Goal: Task Accomplishment & Management: Manage account settings

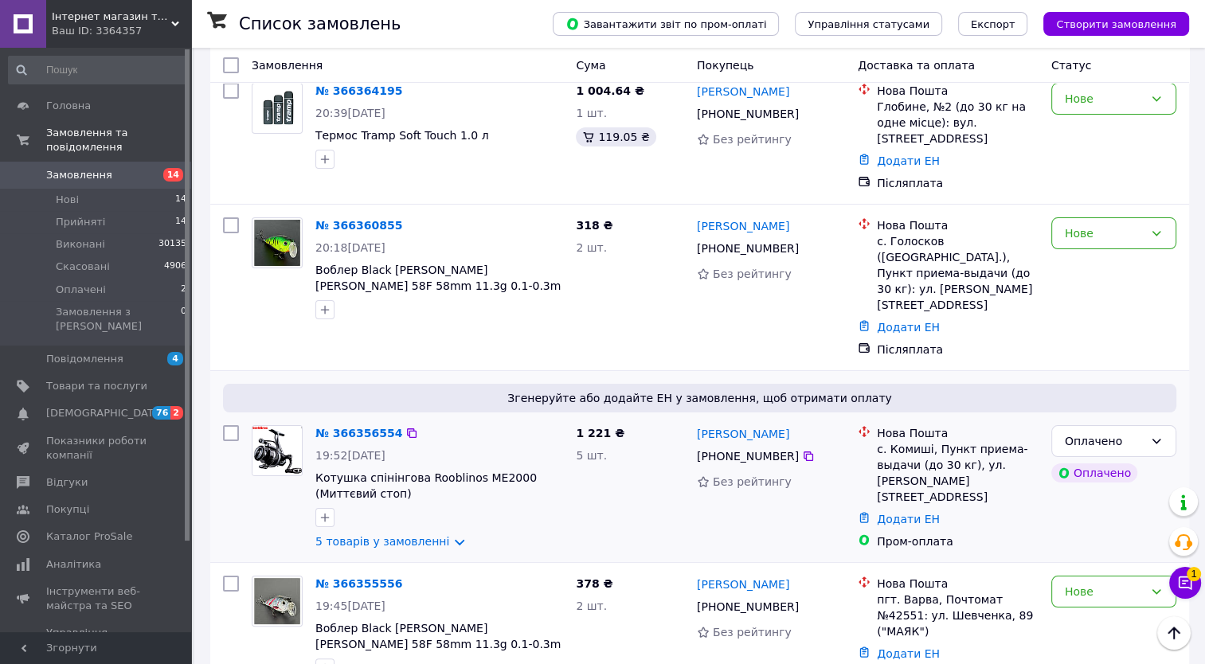
scroll to position [159, 0]
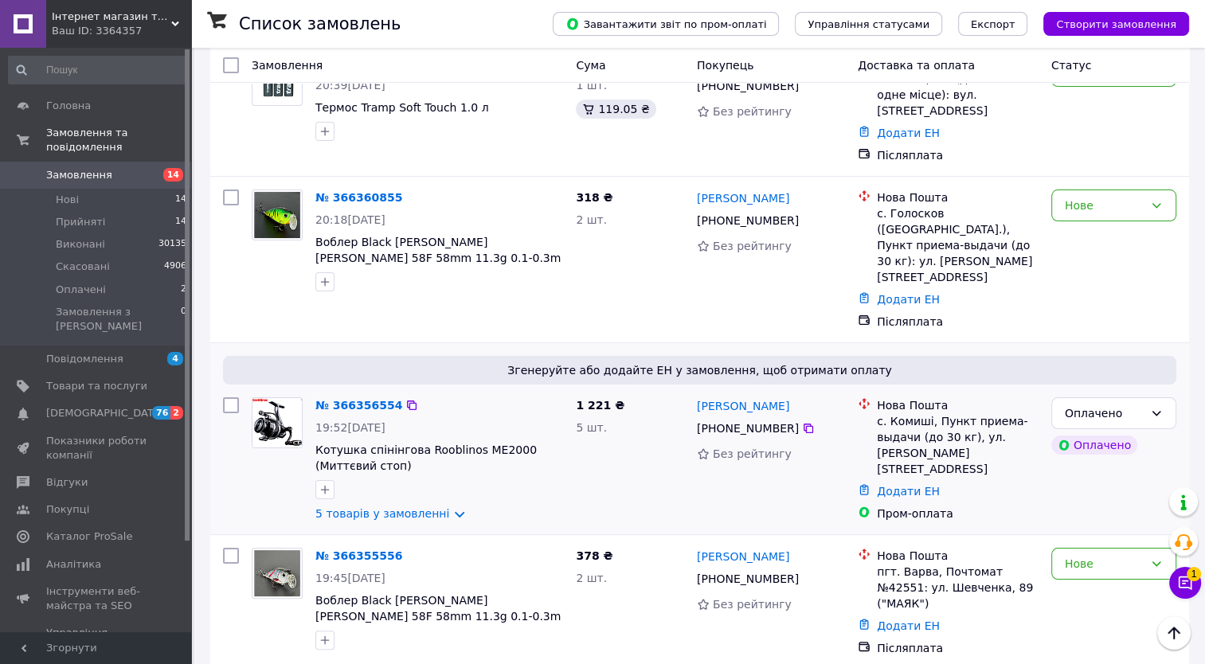
click at [364, 396] on div "№ 366356554" at bounding box center [359, 405] width 90 height 19
click at [364, 399] on link "№ 366356554" at bounding box center [358, 405] width 87 height 13
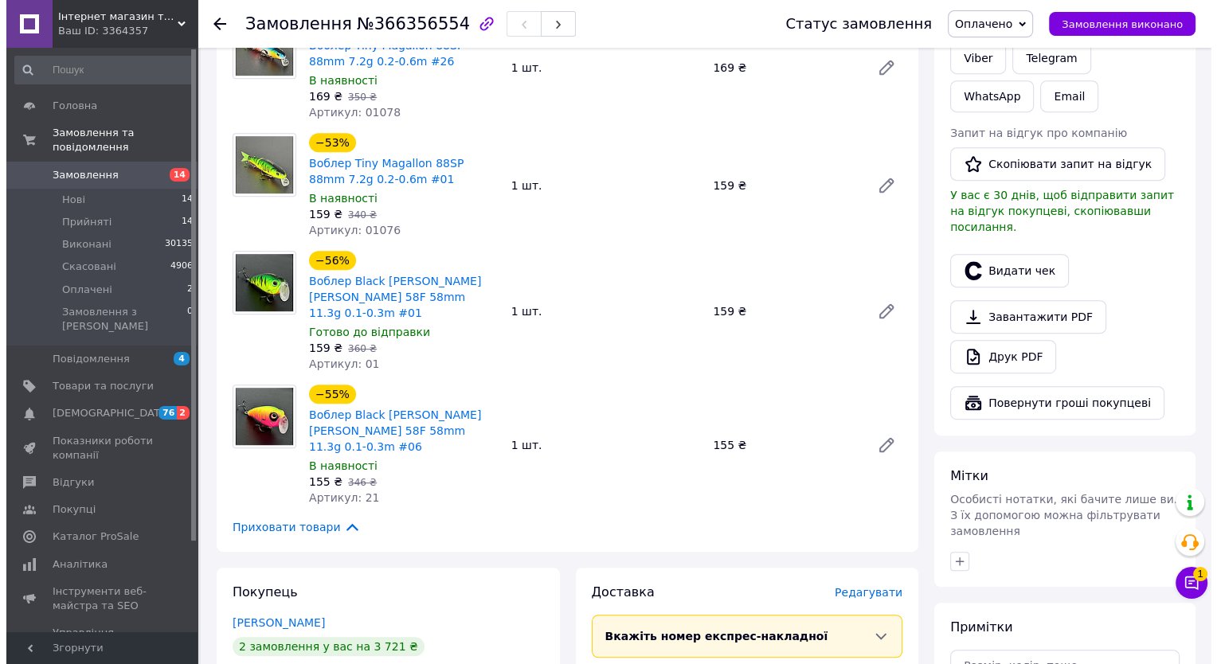
scroll to position [876, 0]
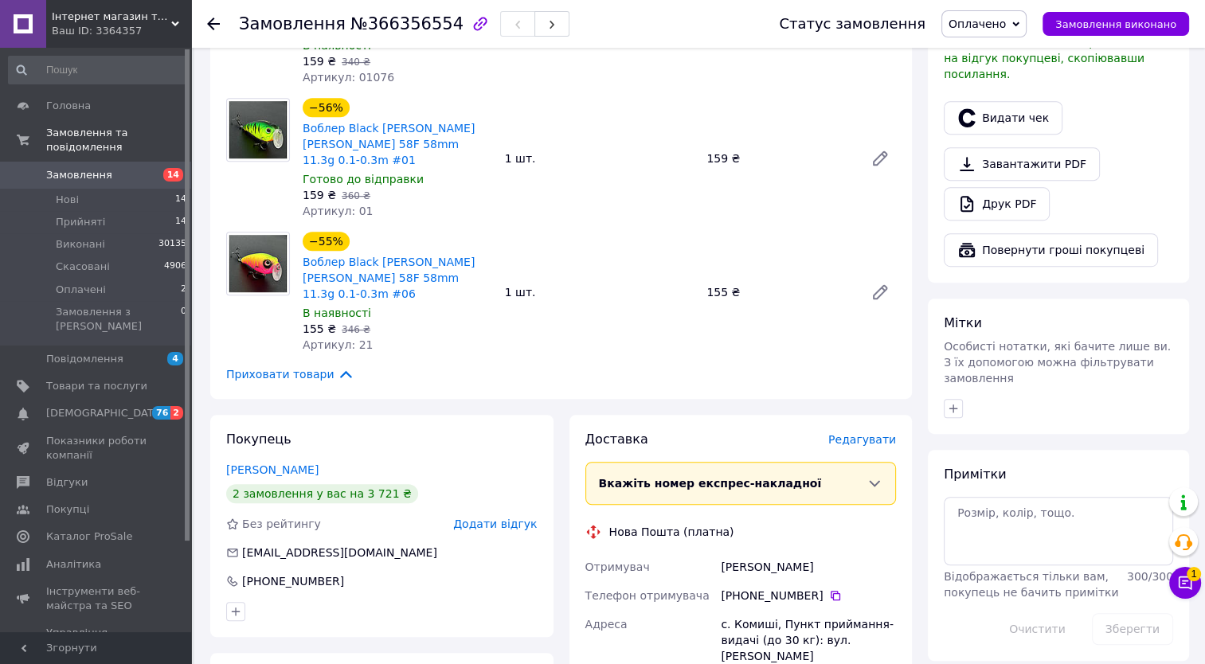
click at [867, 433] on span "Редагувати" at bounding box center [862, 439] width 68 height 13
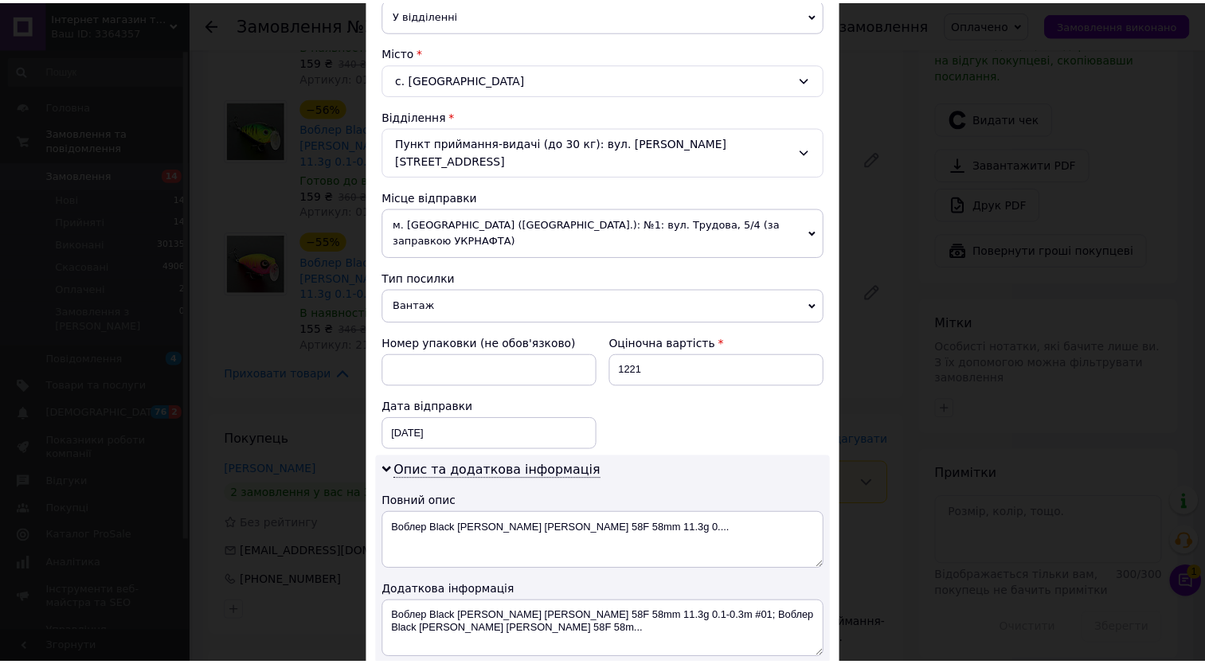
scroll to position [582, 0]
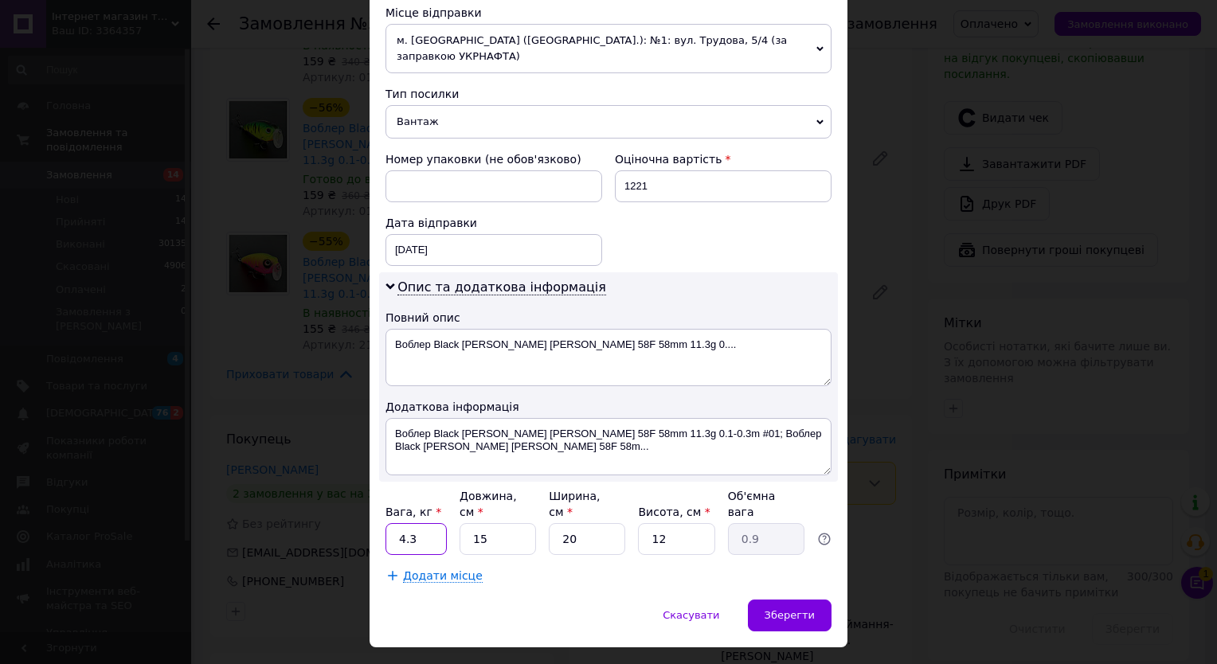
drag, startPoint x: 397, startPoint y: 502, endPoint x: 416, endPoint y: 499, distance: 20.2
click at [416, 523] on input "4.3" at bounding box center [415, 539] width 61 height 32
type input "1"
click at [817, 600] on div "Зберегти" at bounding box center [790, 616] width 84 height 32
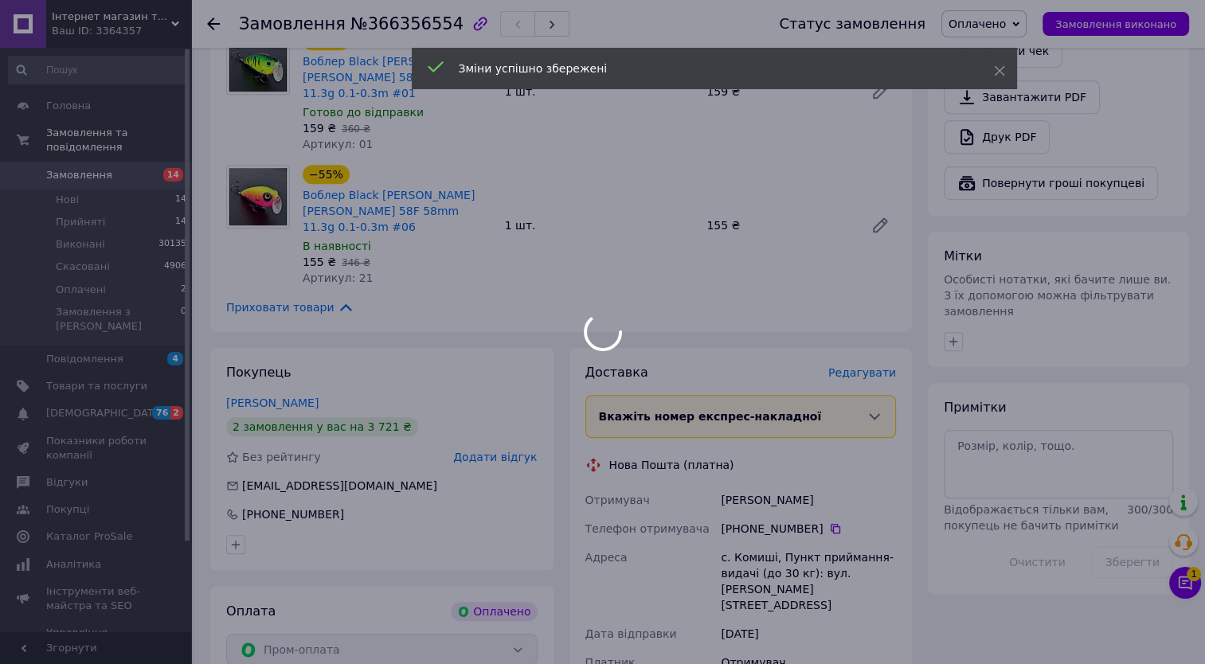
scroll to position [1115, 0]
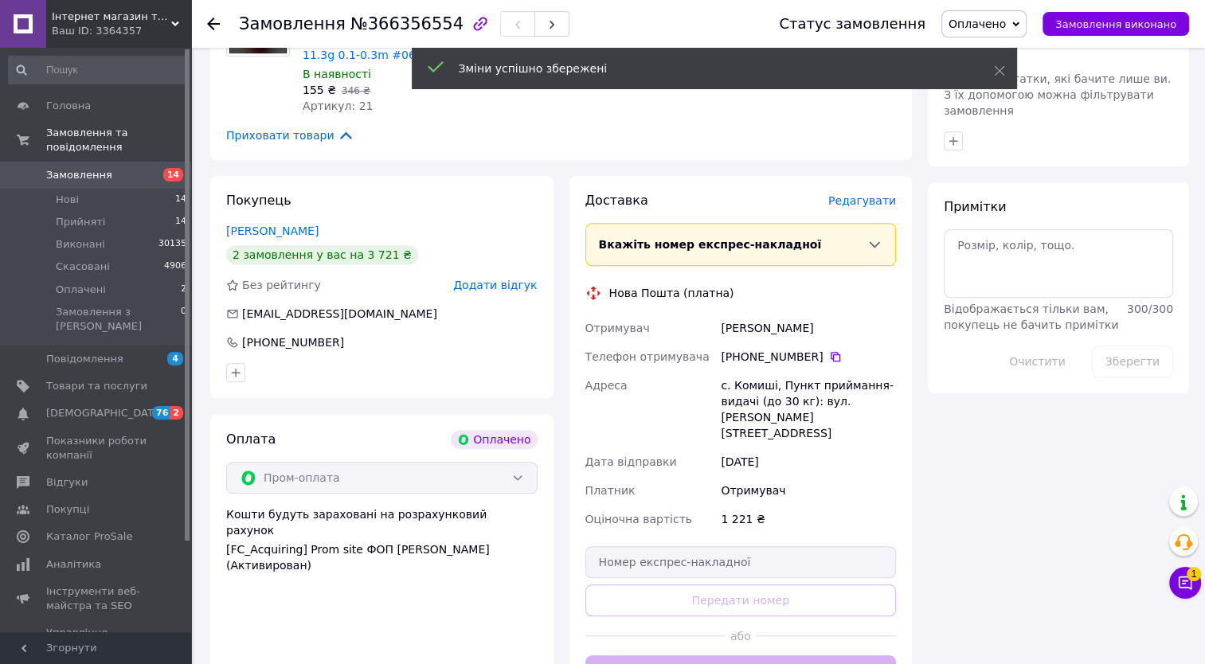
click at [758, 655] on button "Згенерувати ЕН" at bounding box center [740, 671] width 311 height 32
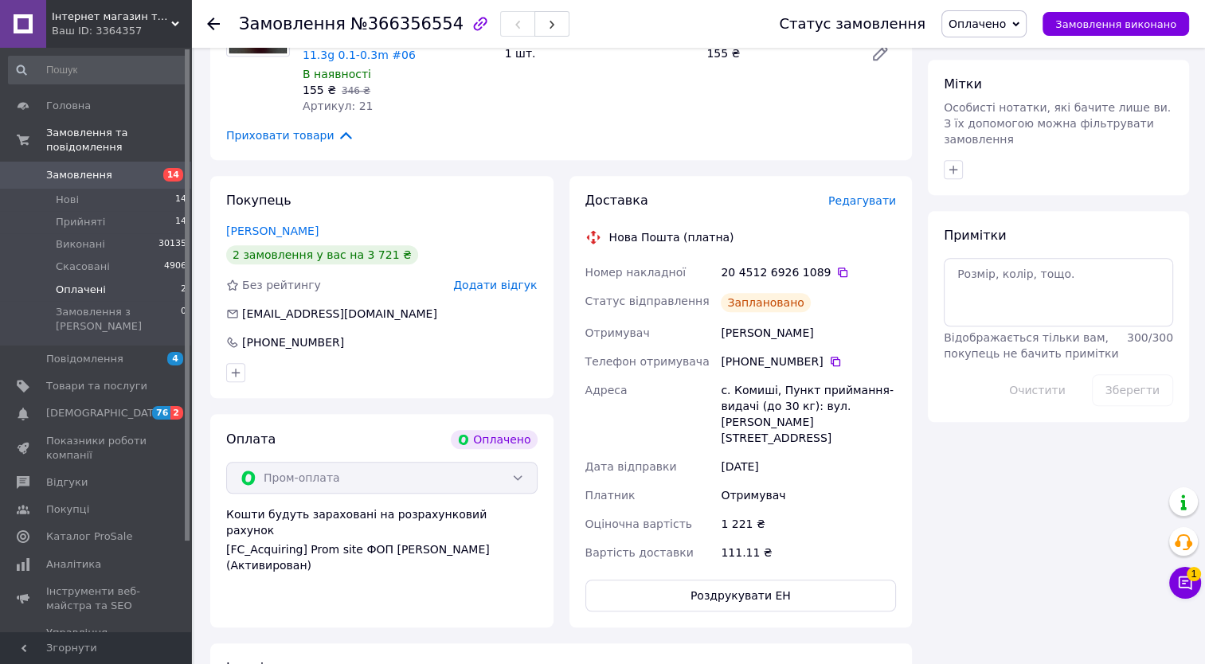
click at [137, 284] on li "Оплачені 2" at bounding box center [98, 290] width 196 height 22
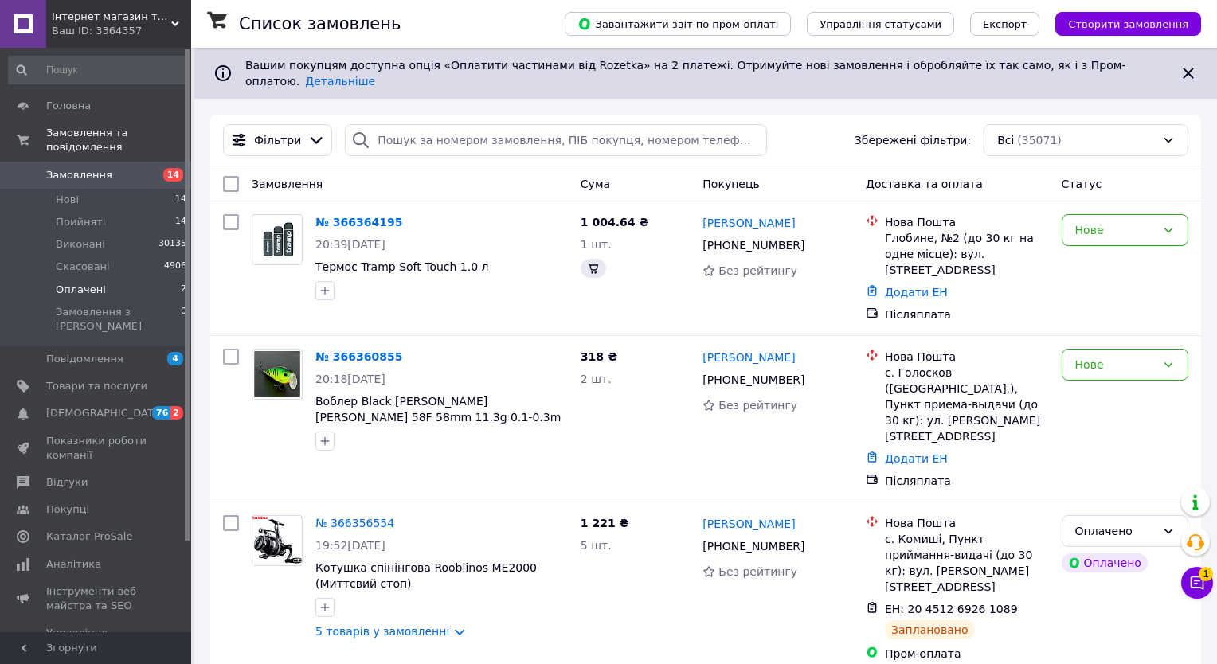
click at [121, 284] on li "Оплачені 2" at bounding box center [98, 290] width 196 height 22
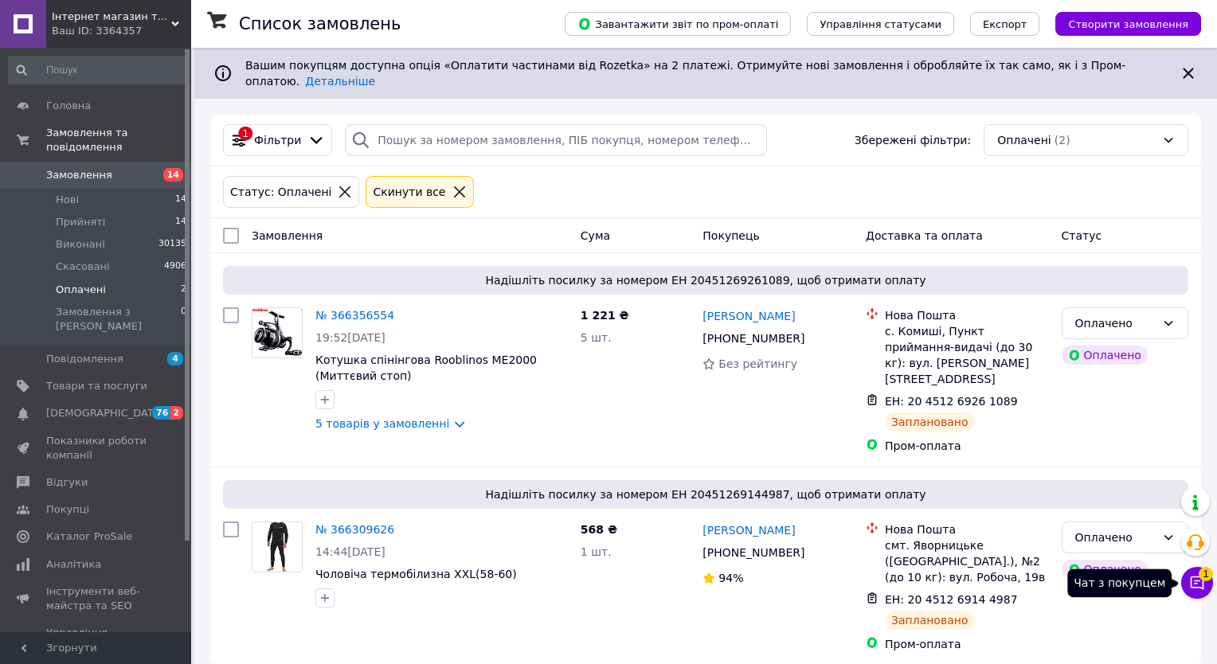
click at [1183, 591] on button "Чат з покупцем 1" at bounding box center [1197, 583] width 32 height 32
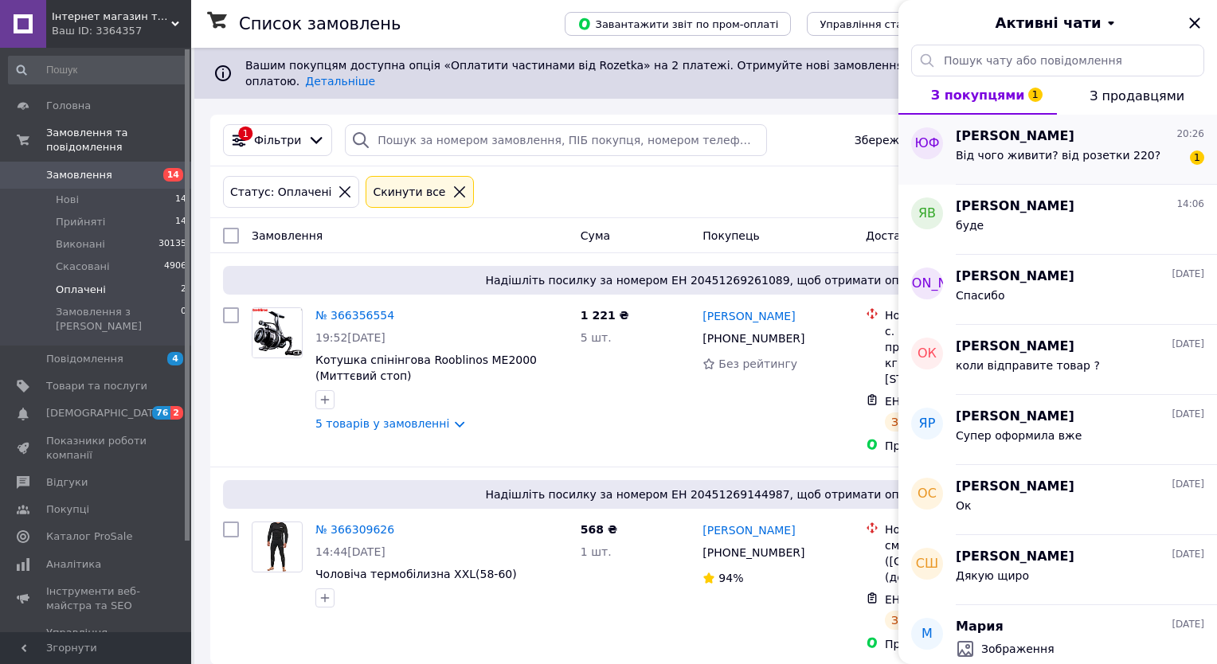
click at [1007, 159] on span "Від чого живити? від розетки 220?" at bounding box center [1058, 155] width 205 height 13
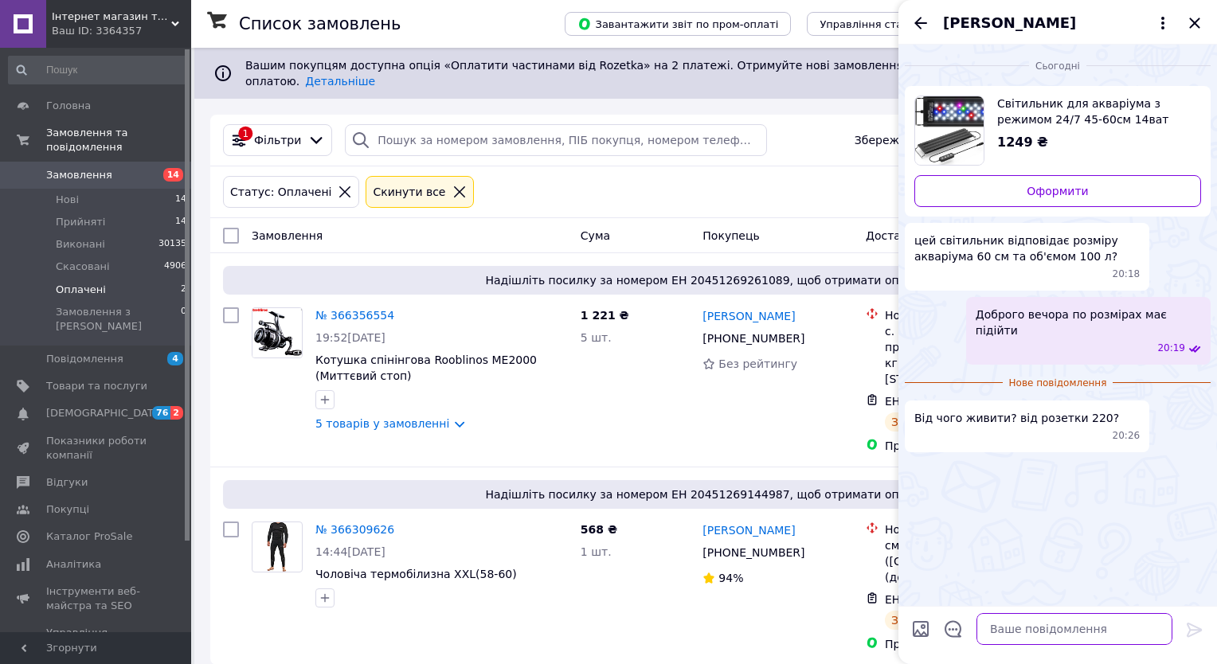
click at [1039, 620] on textarea at bounding box center [1074, 629] width 196 height 32
type textarea "так"
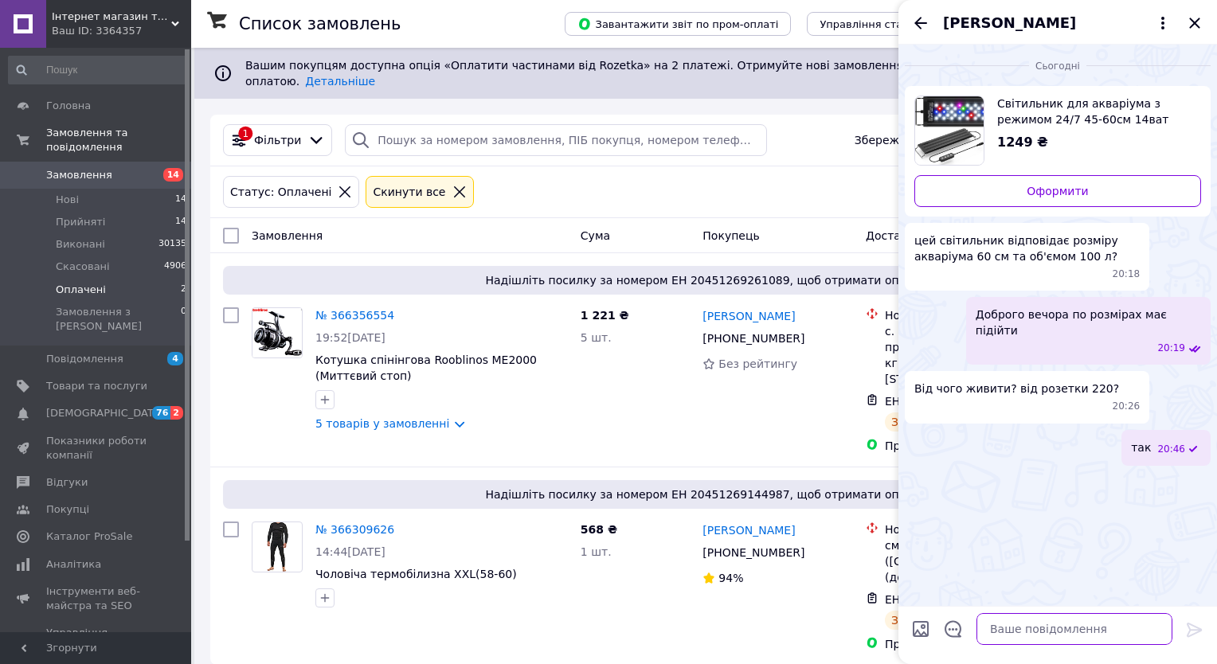
click at [1050, 639] on textarea at bounding box center [1074, 629] width 196 height 32
type textarea "м"
type textarea "ам"
click at [927, 23] on icon "Назад" at bounding box center [920, 23] width 19 height 19
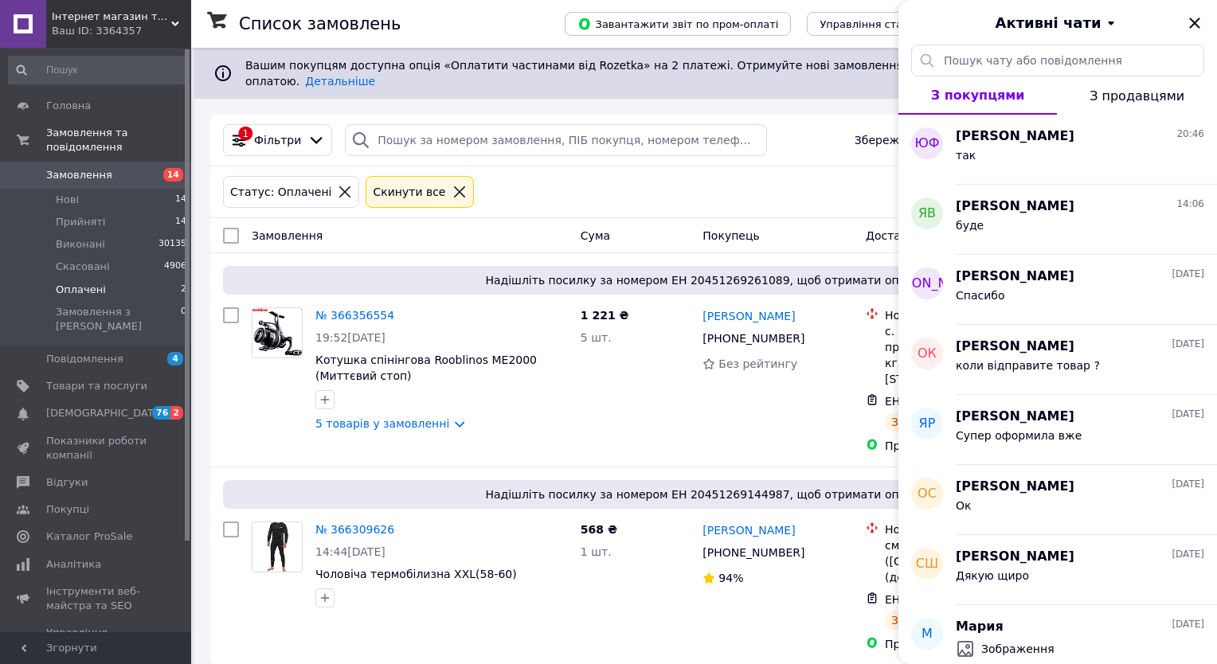
click at [139, 10] on span "Інтернет магазин товарів для риболовлі Fishermen" at bounding box center [111, 17] width 119 height 14
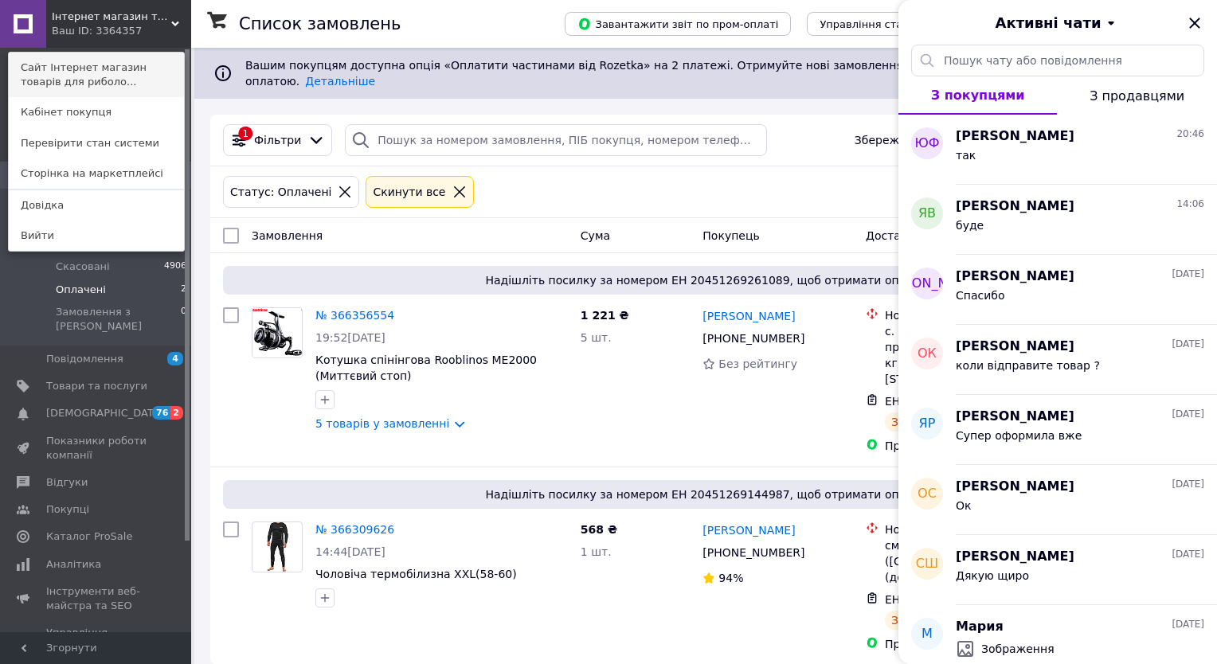
click at [115, 90] on link "Сайт Інтернет магазин товарів для риболо..." at bounding box center [96, 75] width 175 height 45
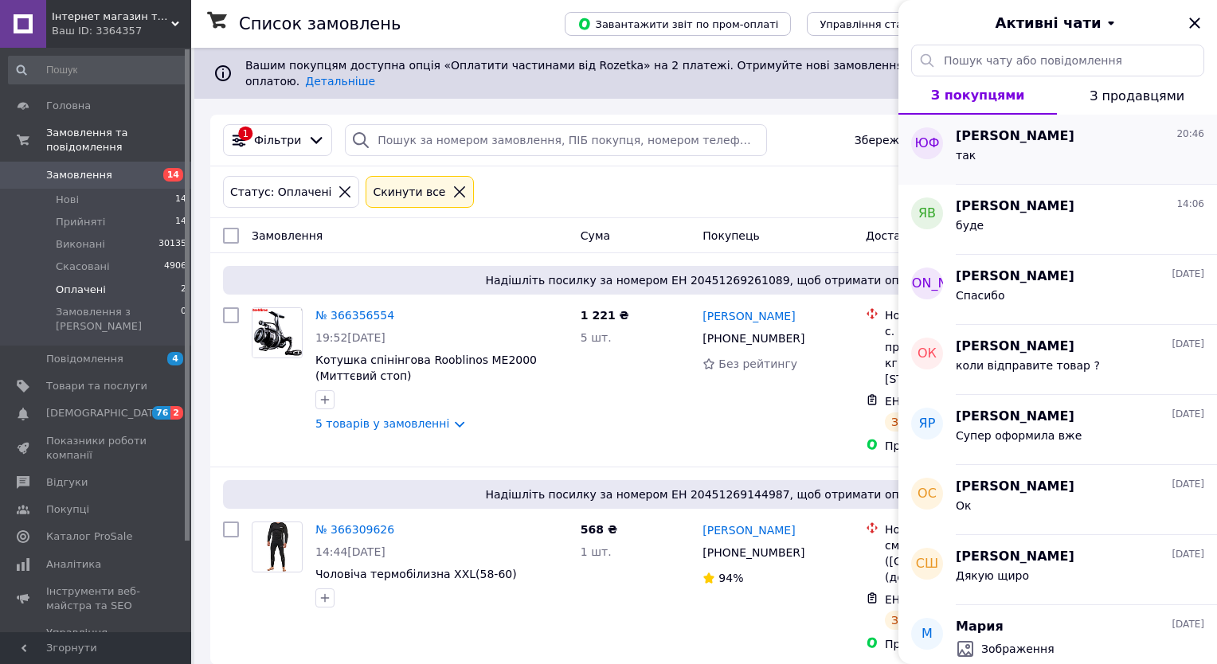
click at [1005, 151] on div "так" at bounding box center [1080, 158] width 248 height 25
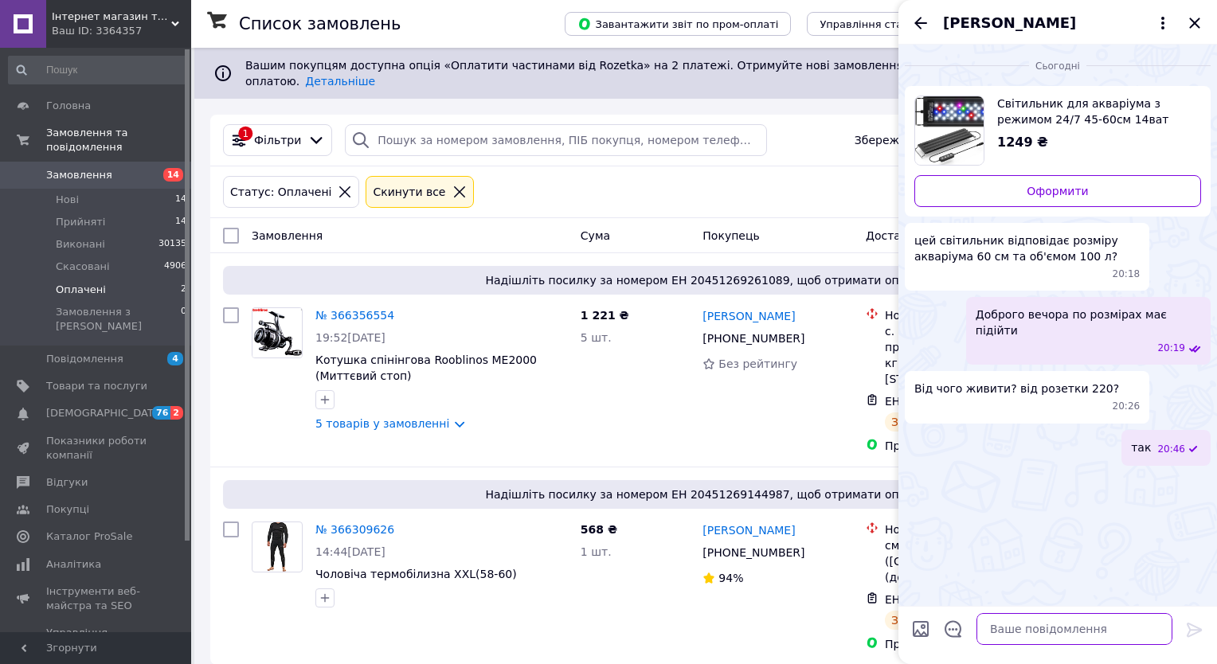
click at [1067, 632] on textarea at bounding box center [1074, 629] width 196 height 32
type textarea "А можете і взяти розмір 60-75 см"
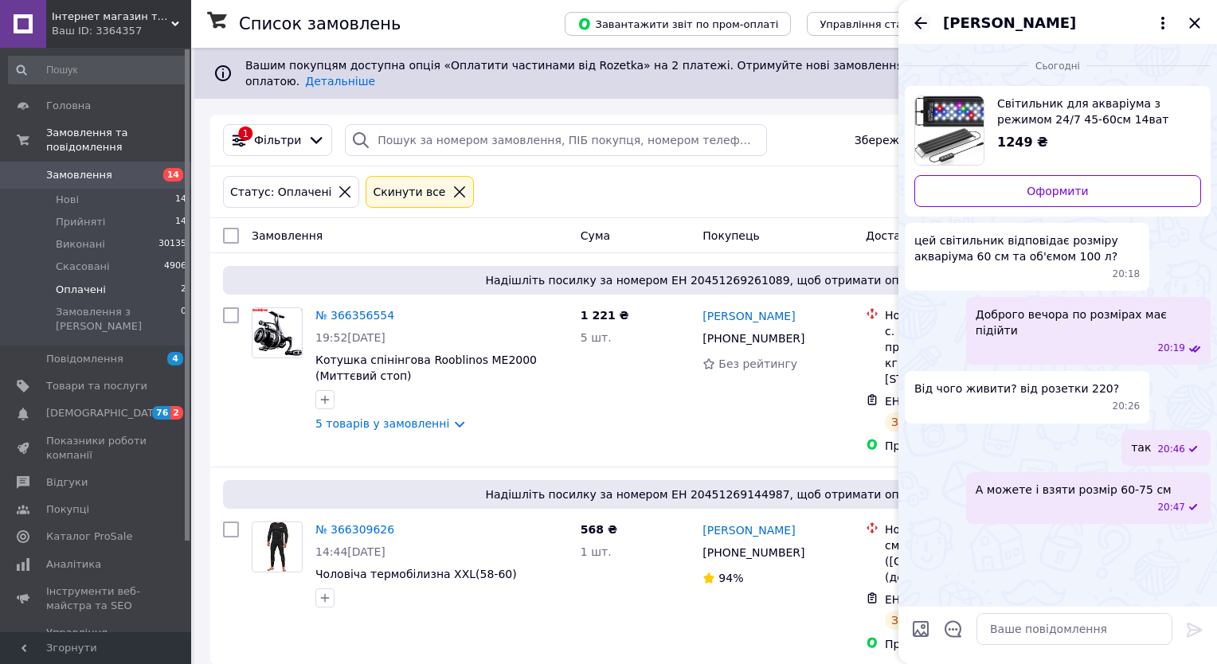
drag, startPoint x: 930, startPoint y: 6, endPoint x: 924, endPoint y: 20, distance: 15.0
click at [925, 18] on div "[PERSON_NAME]" at bounding box center [1057, 22] width 319 height 45
click at [922, 22] on icon "Назад" at bounding box center [920, 23] width 19 height 19
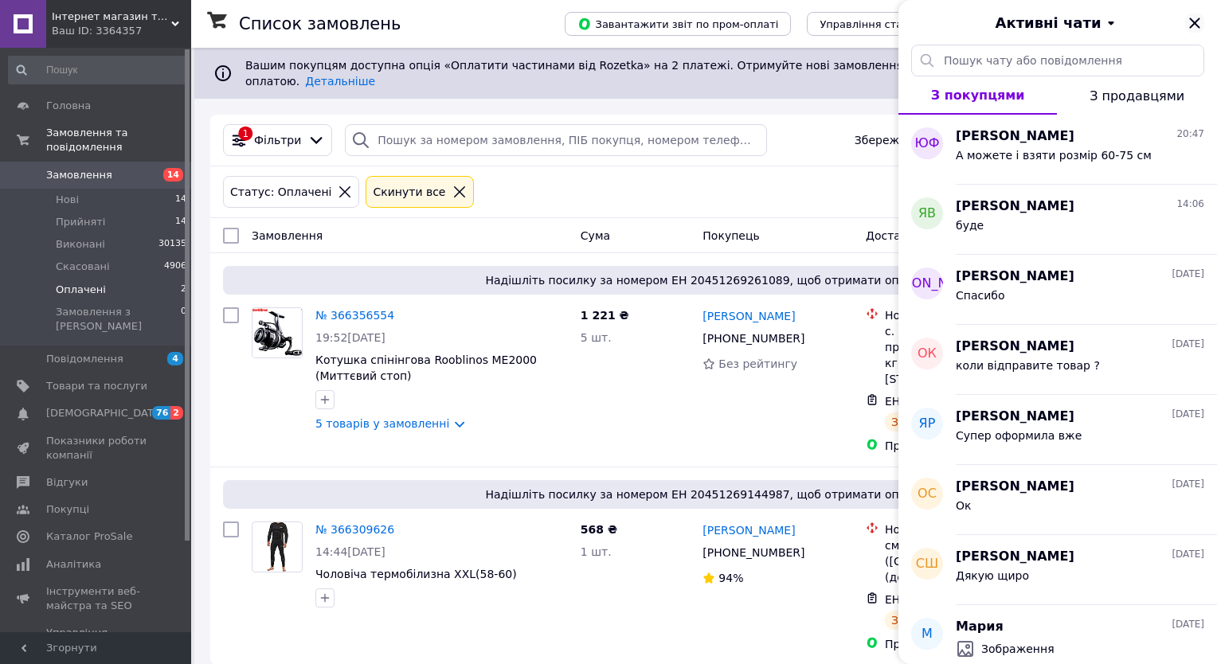
click at [1195, 18] on icon "Закрити" at bounding box center [1194, 23] width 19 height 19
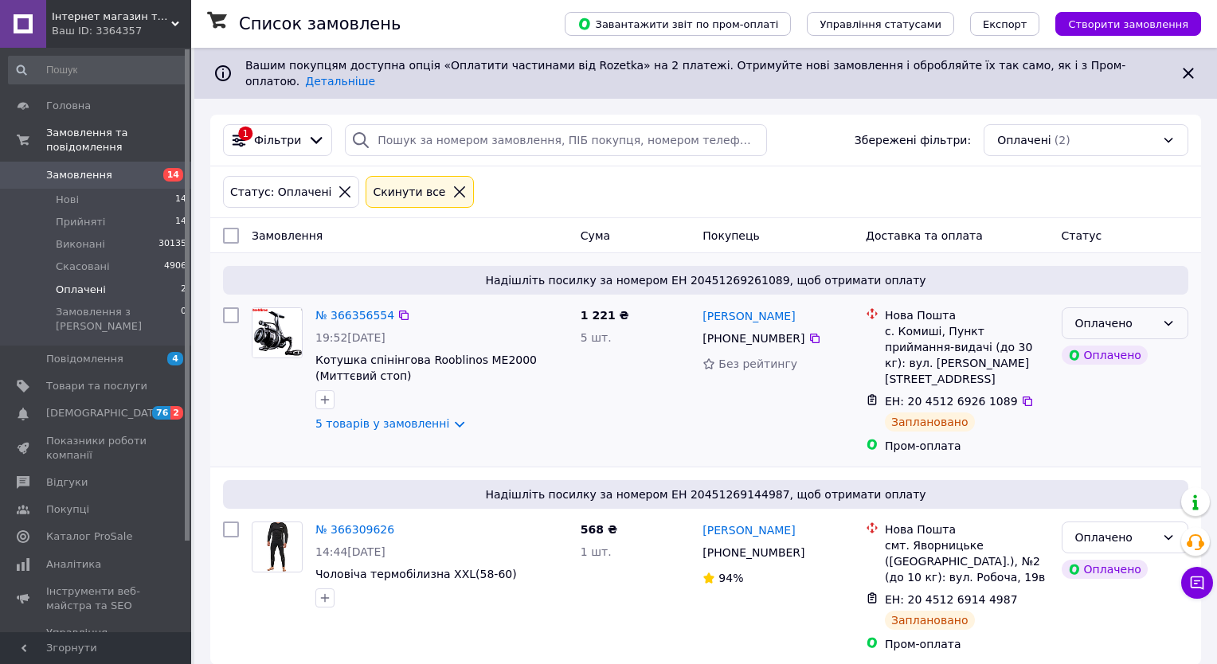
click at [1173, 319] on div "Оплачено" at bounding box center [1125, 323] width 127 height 32
click at [1152, 346] on li "Прийнято" at bounding box center [1124, 344] width 125 height 29
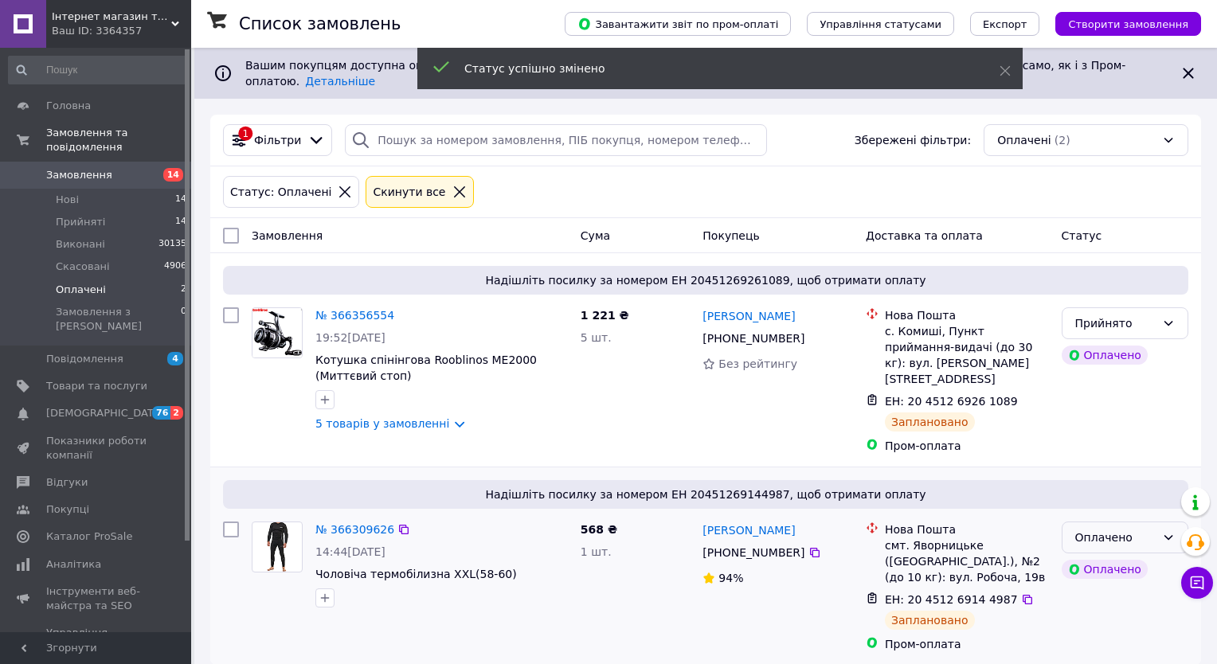
click at [1122, 529] on div "Оплачено" at bounding box center [1115, 538] width 80 height 18
click at [1109, 542] on li "Прийнято" at bounding box center [1124, 543] width 125 height 29
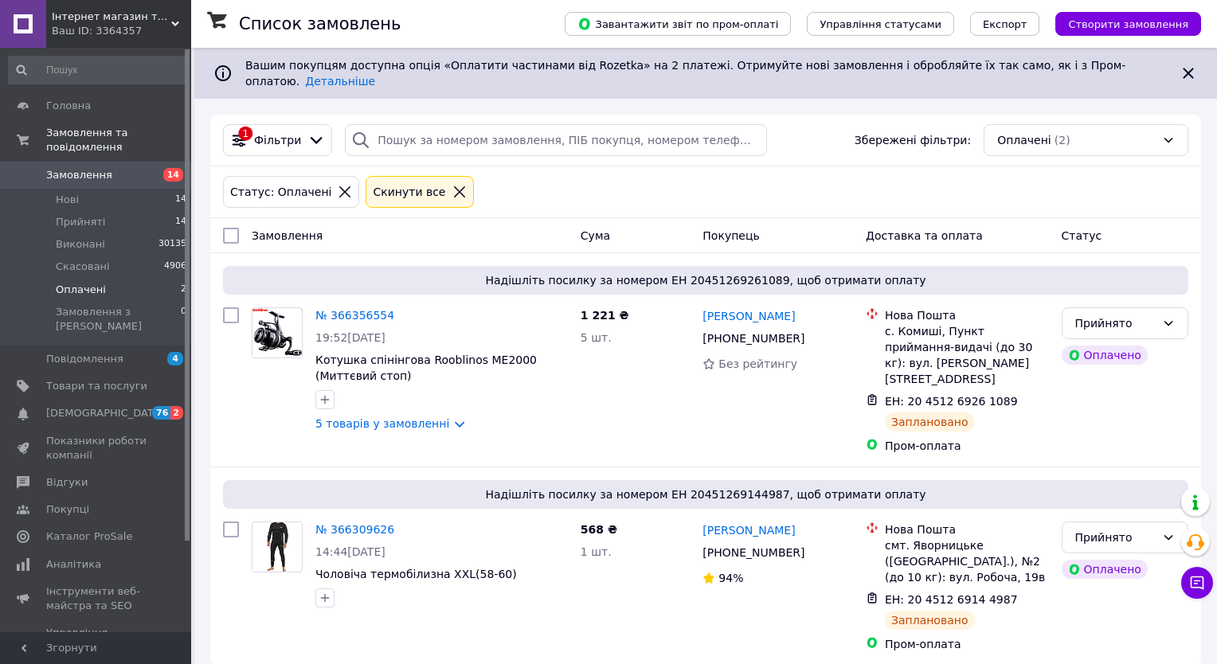
click at [130, 279] on li "Оплачені 2" at bounding box center [98, 290] width 196 height 22
click at [139, 196] on li "Нові 14" at bounding box center [98, 200] width 196 height 22
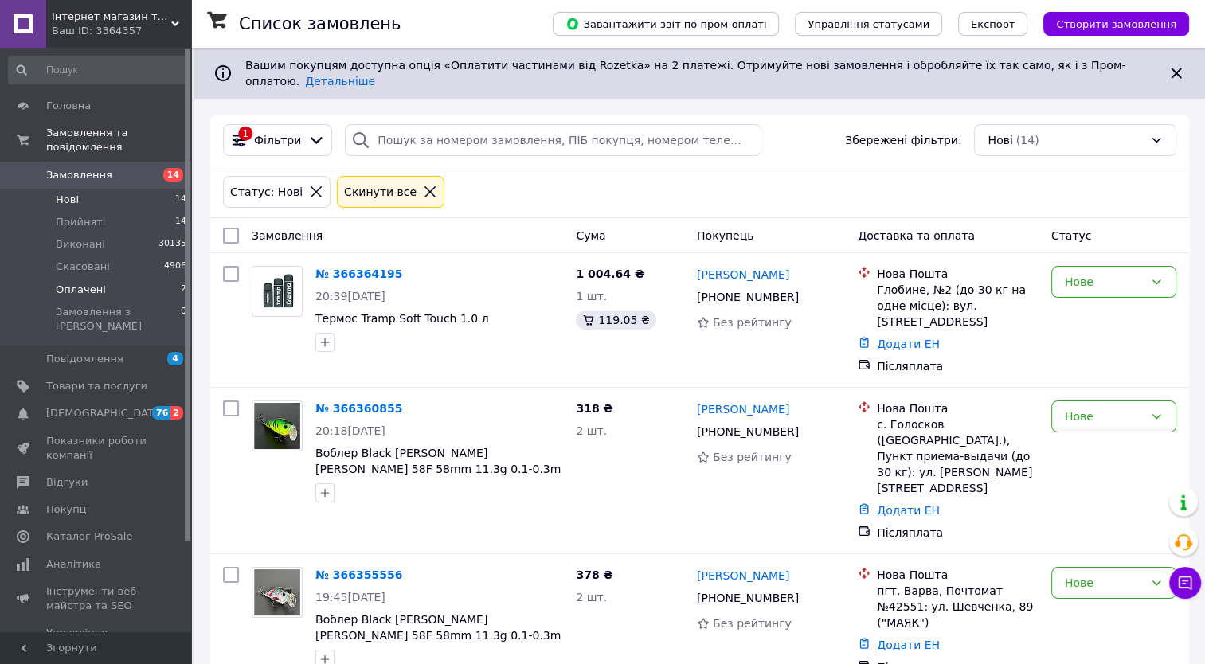
click at [153, 280] on li "Оплачені 2" at bounding box center [98, 290] width 196 height 22
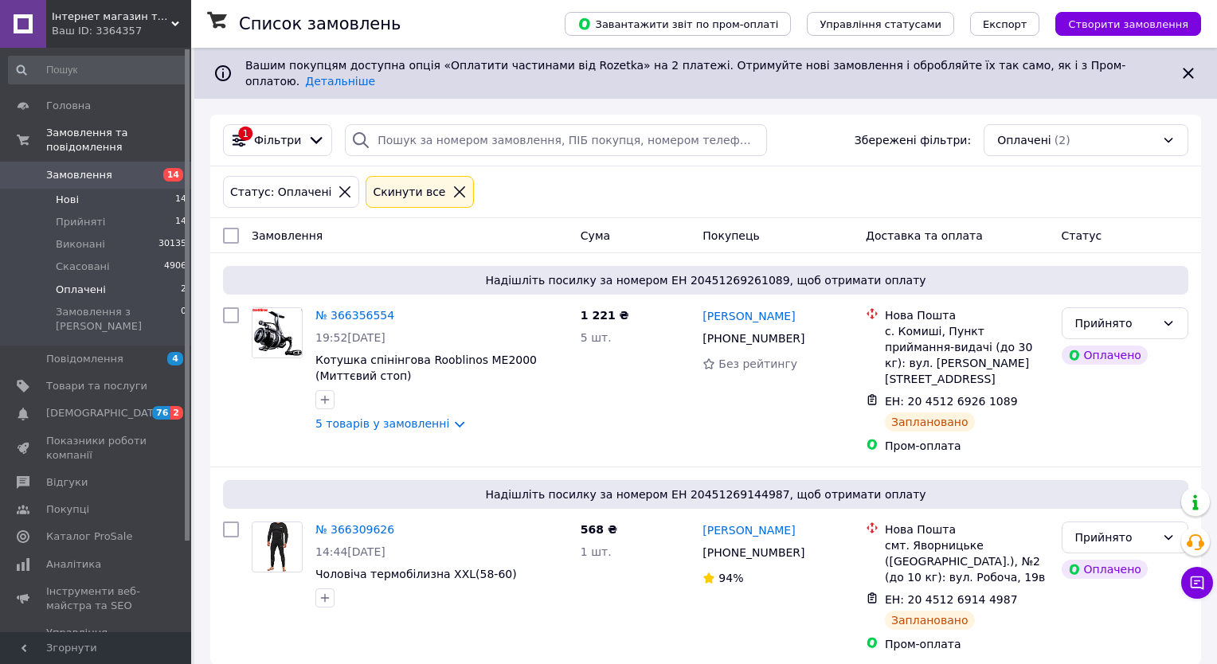
click at [144, 189] on li "Нові 14" at bounding box center [98, 200] width 196 height 22
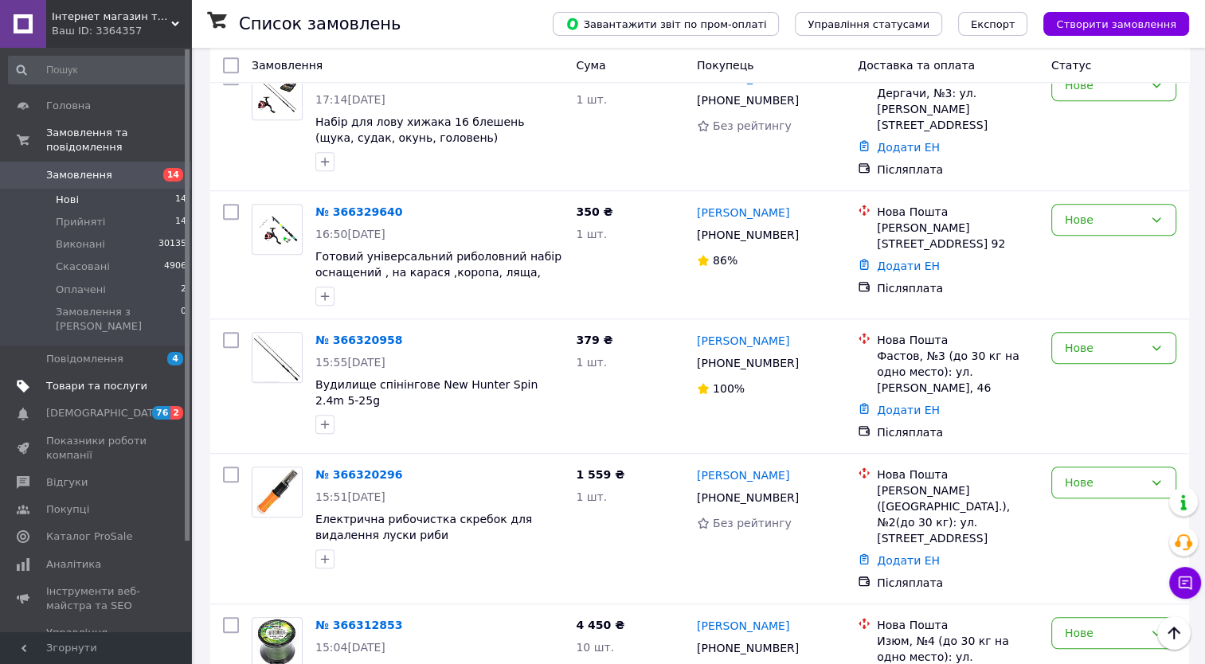
scroll to position [981, 0]
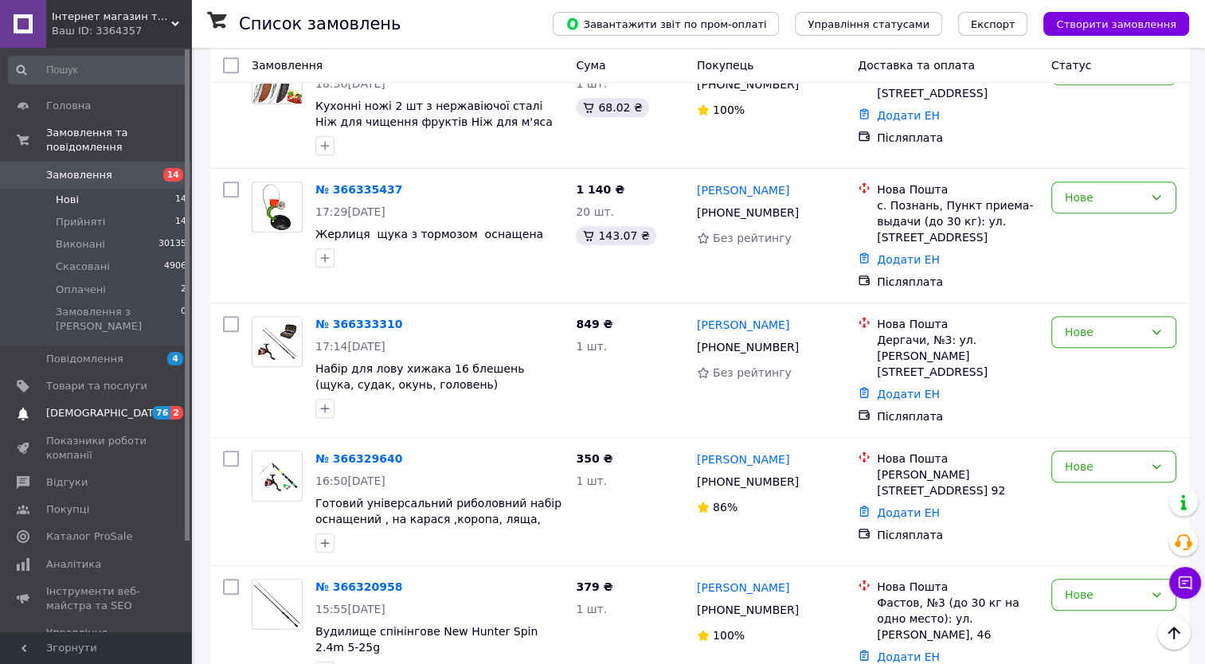
click at [118, 400] on link "Сповіщення 76 2" at bounding box center [98, 413] width 196 height 27
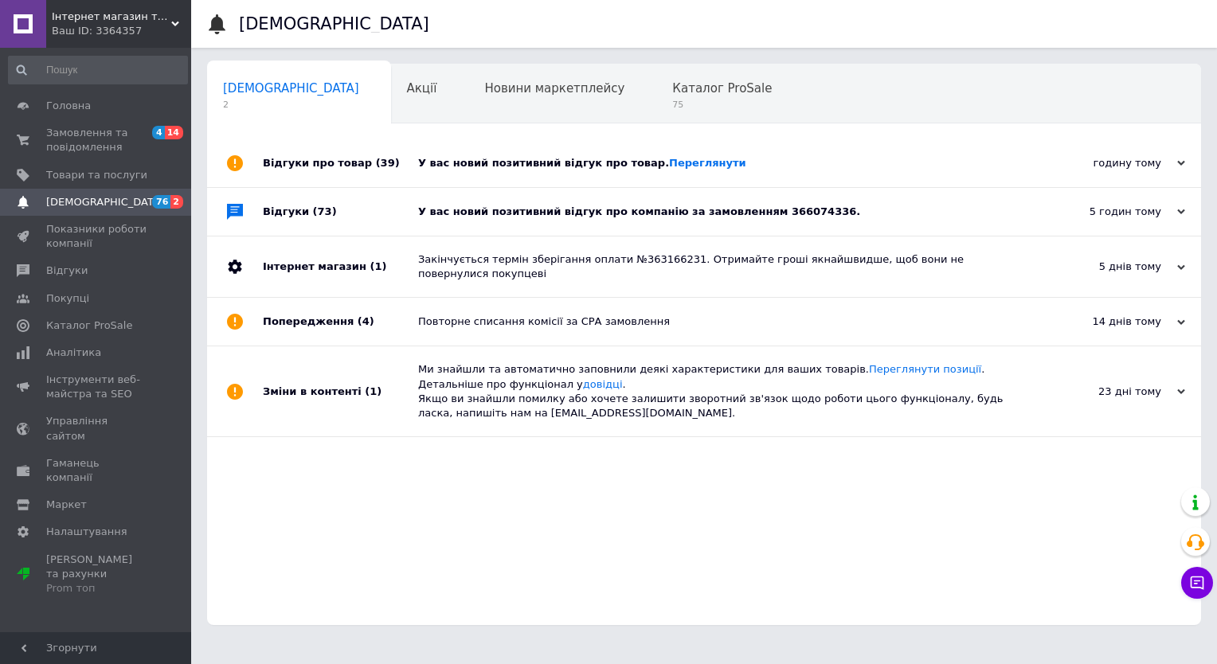
click at [731, 209] on div "У вас новий позитивний відгук про компанію за замовленням 366074336." at bounding box center [722, 212] width 608 height 14
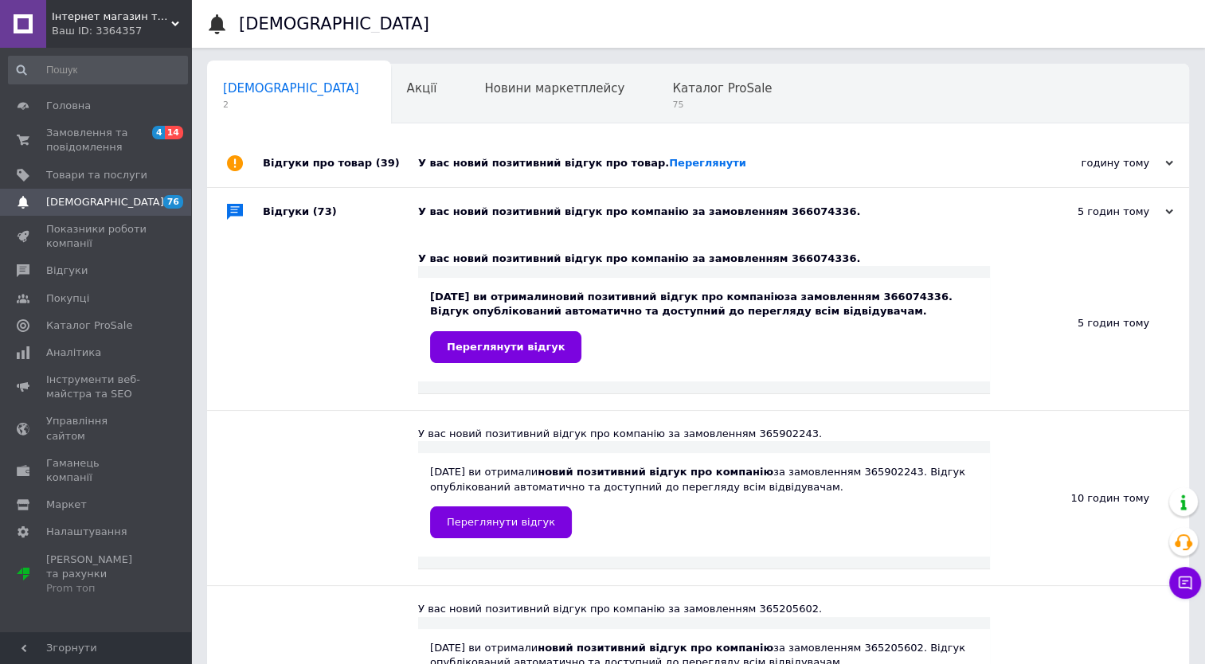
click at [1165, 216] on icon at bounding box center [1169, 212] width 8 height 8
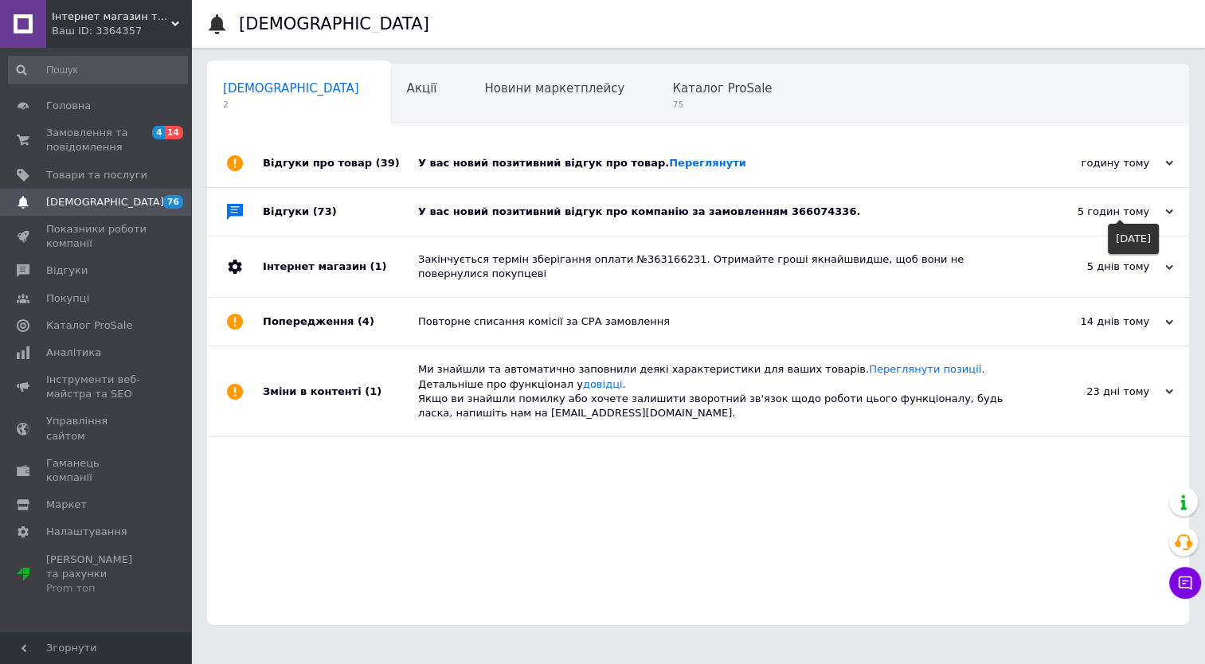
click at [1147, 205] on div "5 годин тому" at bounding box center [1093, 212] width 159 height 14
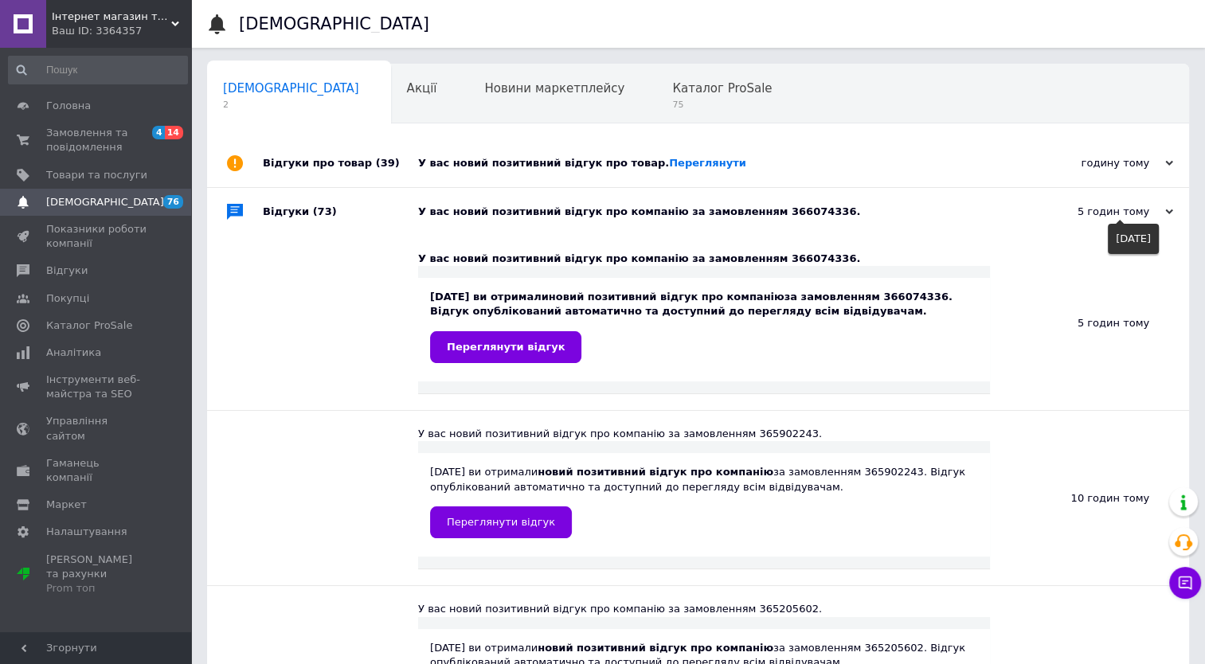
click at [1159, 211] on div "5 годин тому" at bounding box center [1093, 212] width 159 height 14
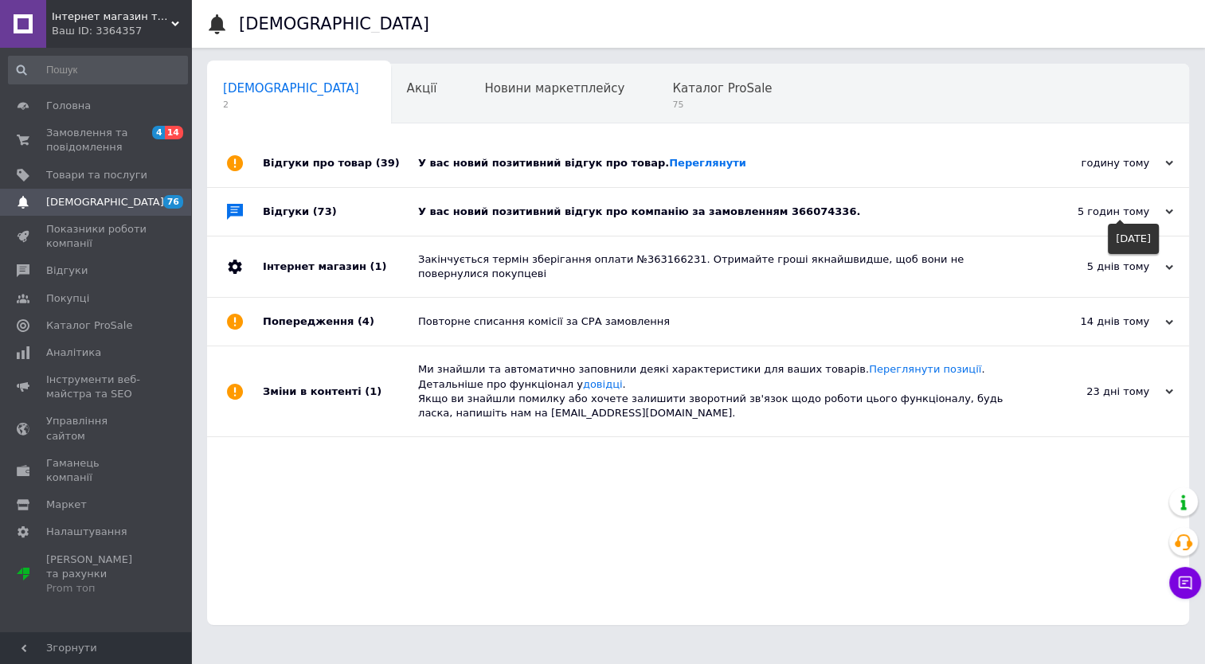
click at [1169, 211] on icon at bounding box center [1169, 212] width 8 height 8
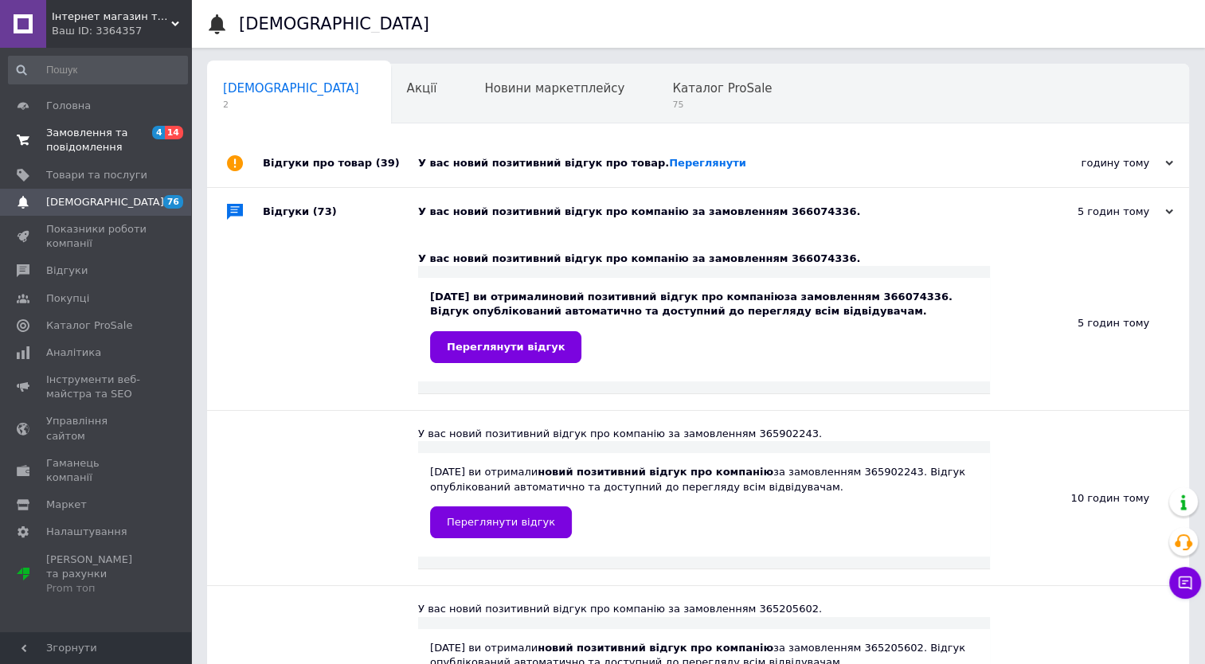
click at [84, 152] on span "Замовлення та повідомлення" at bounding box center [96, 140] width 101 height 29
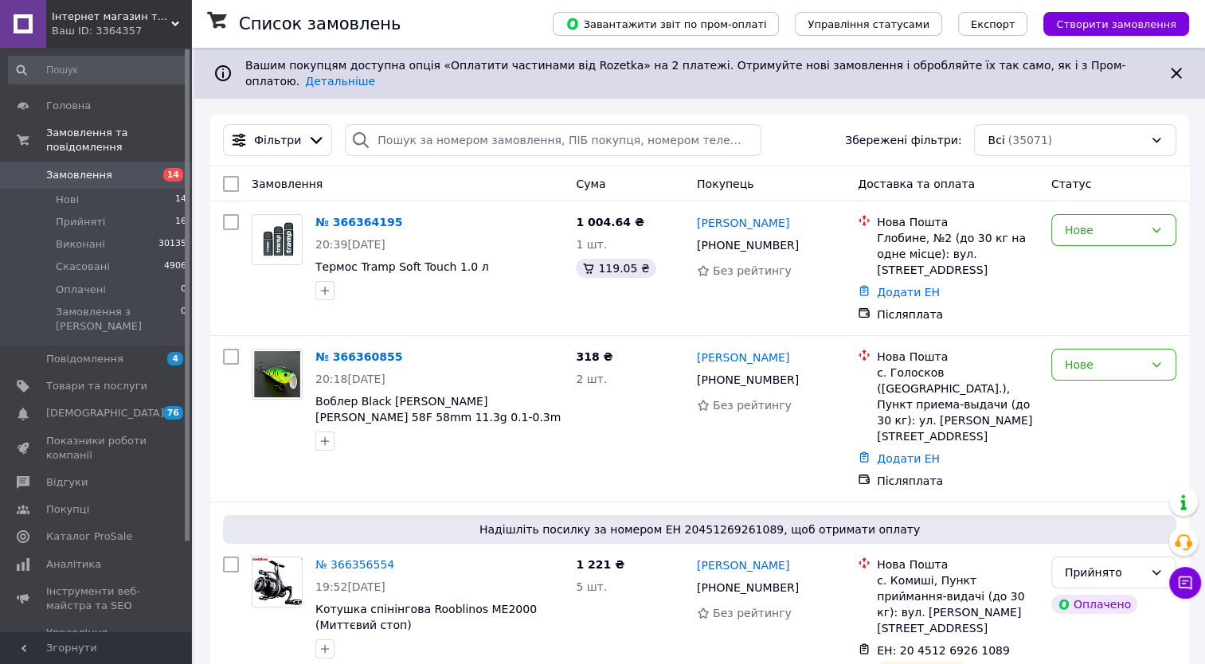
click at [1093, 26] on span "Створити замовлення" at bounding box center [1116, 24] width 120 height 12
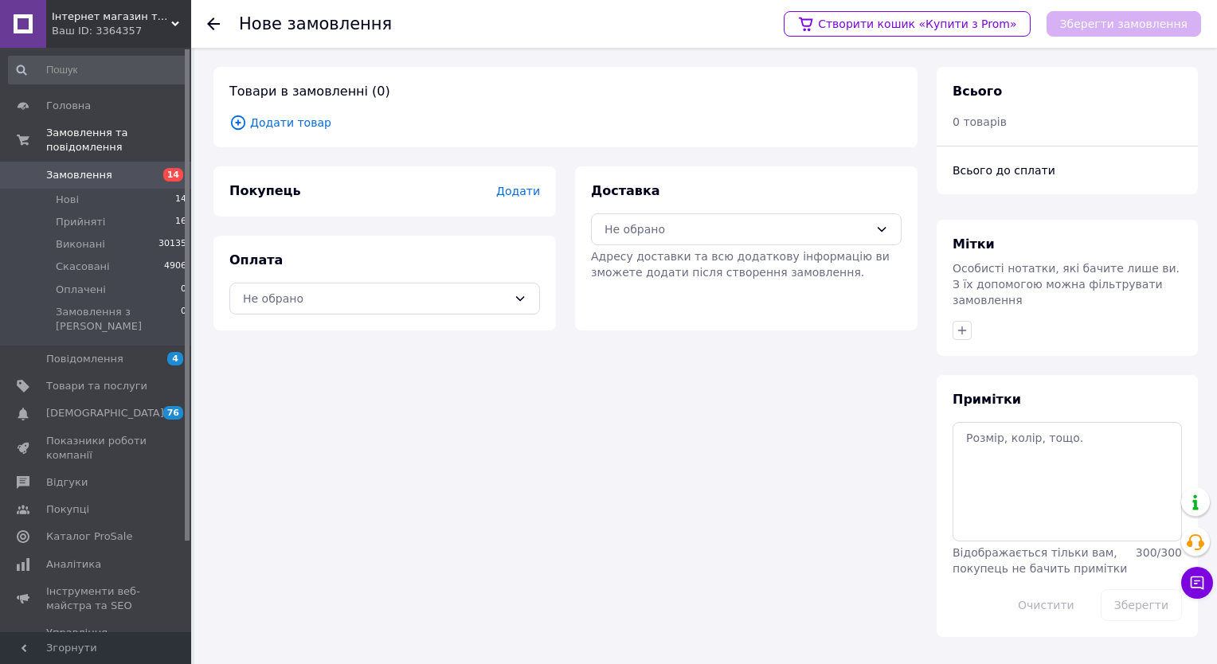
click at [291, 110] on div "Товари в замовленні (0) Додати товар" at bounding box center [565, 107] width 704 height 80
click at [268, 121] on span "Додати товар" at bounding box center [565, 123] width 672 height 18
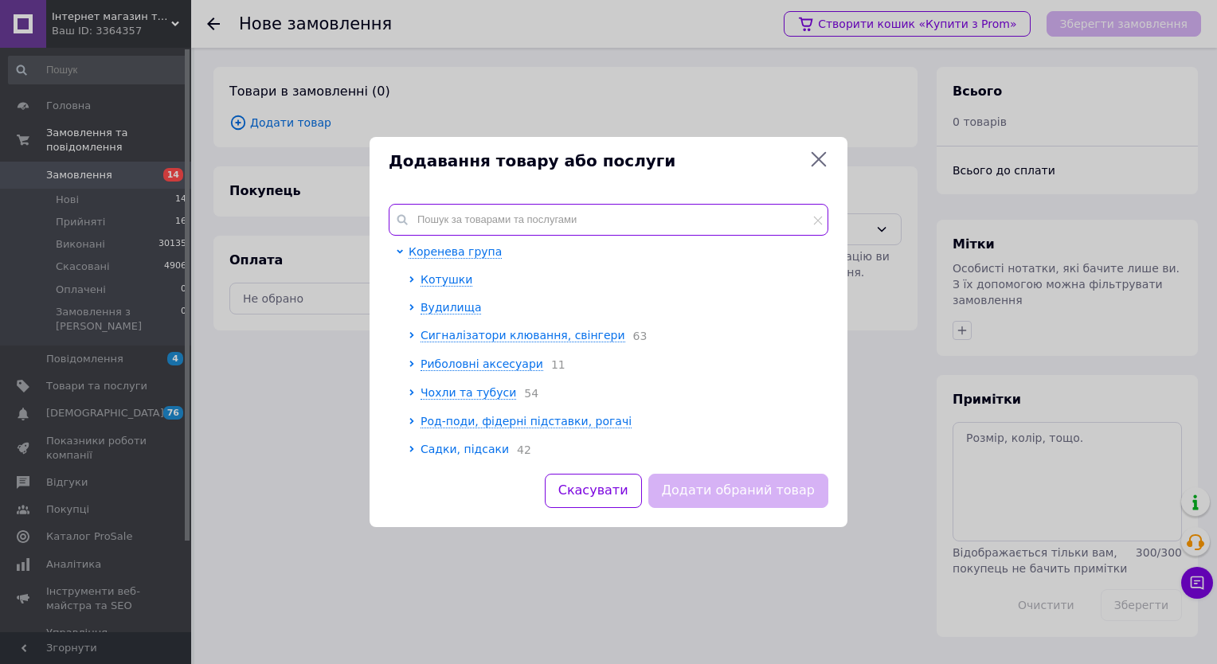
click at [430, 212] on input "text" at bounding box center [609, 220] width 440 height 32
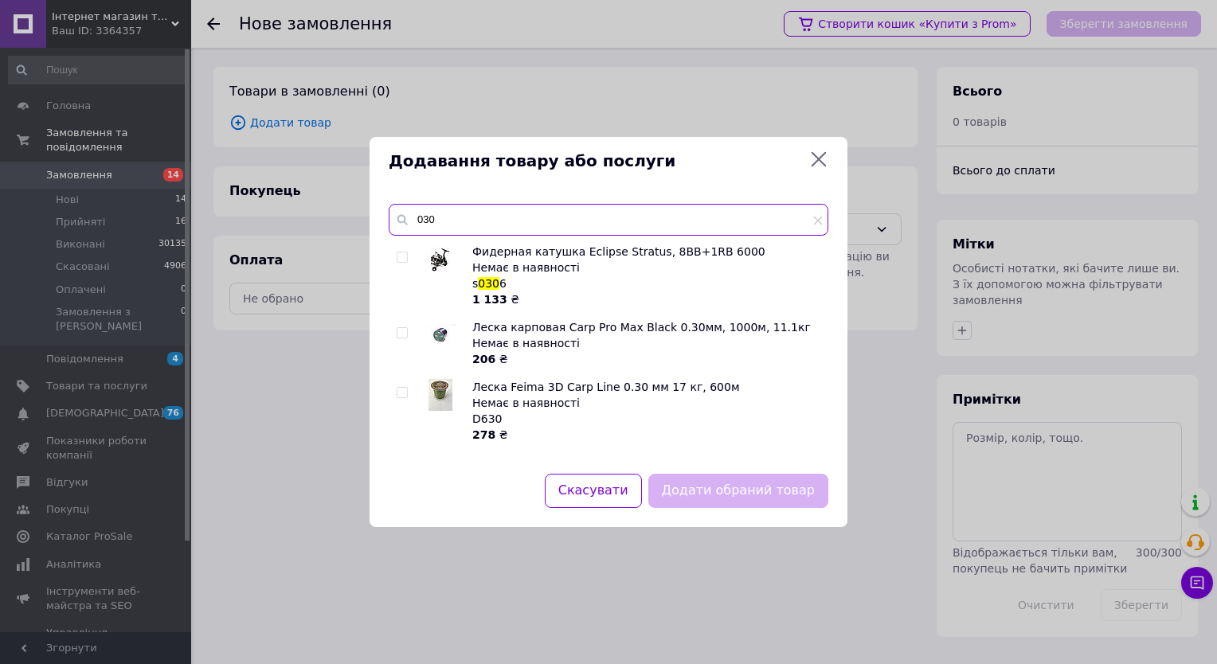
click at [428, 213] on input "030" at bounding box center [609, 220] width 440 height 32
click at [425, 214] on input "030" at bounding box center [609, 220] width 440 height 32
click at [424, 218] on input "030" at bounding box center [609, 220] width 440 height 32
click at [423, 221] on input "030" at bounding box center [609, 220] width 440 height 32
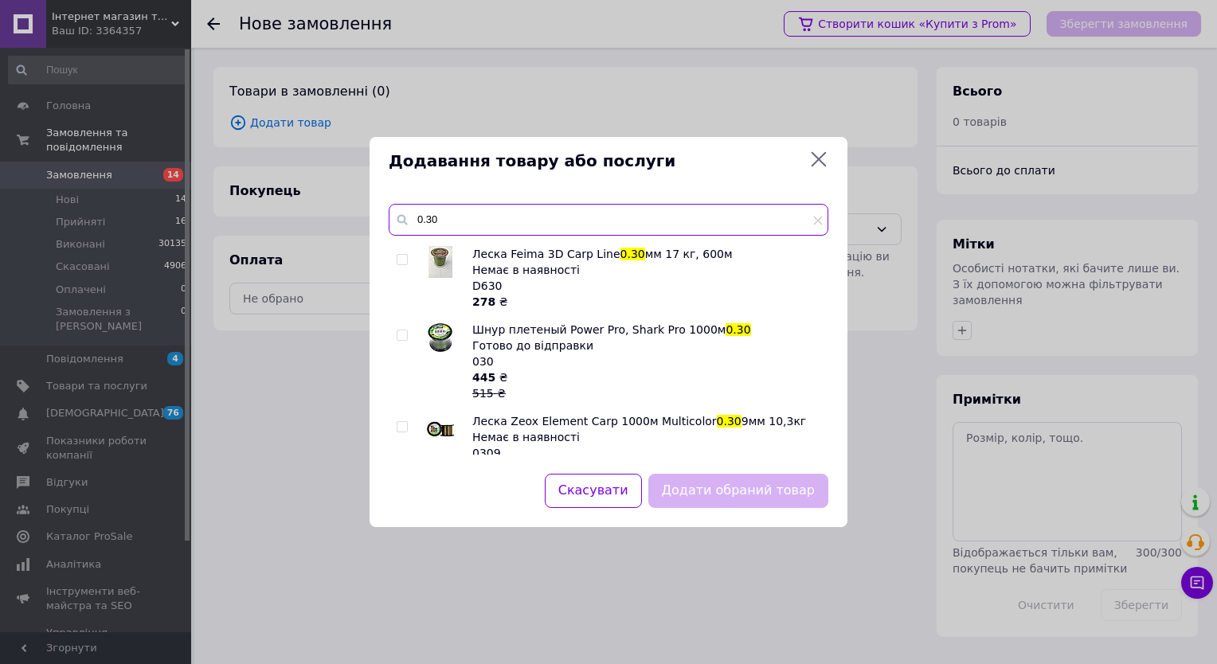
scroll to position [159, 0]
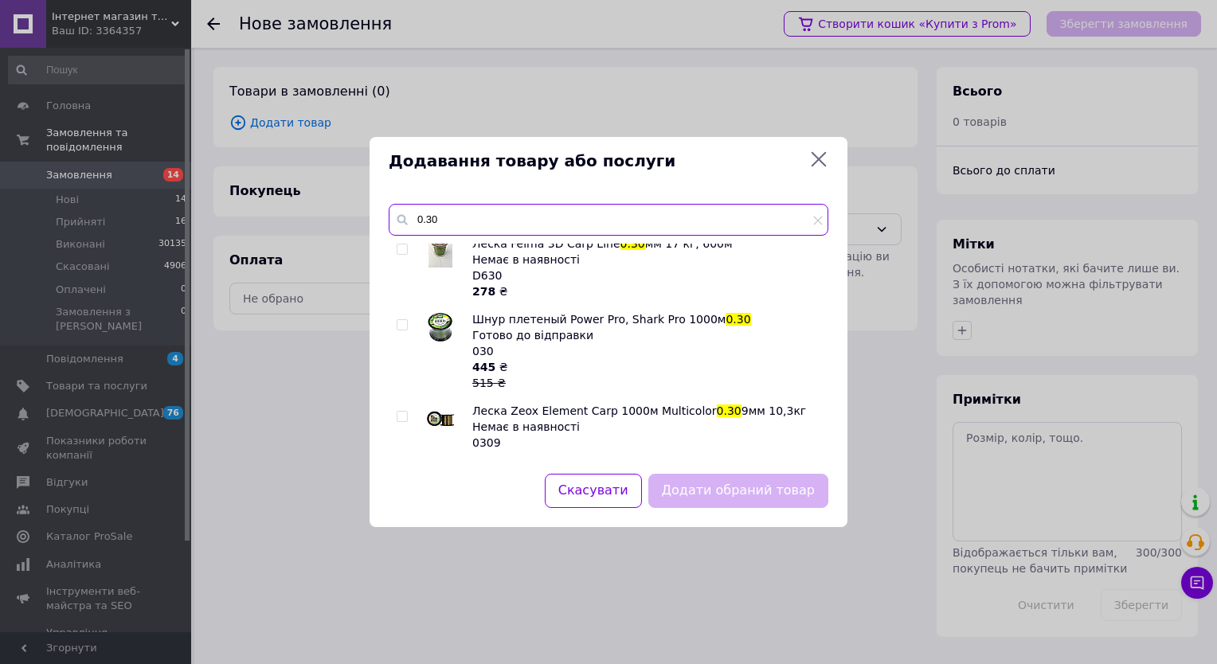
type input "0.30"
click at [404, 320] on input "checkbox" at bounding box center [402, 325] width 10 height 10
checkbox input "true"
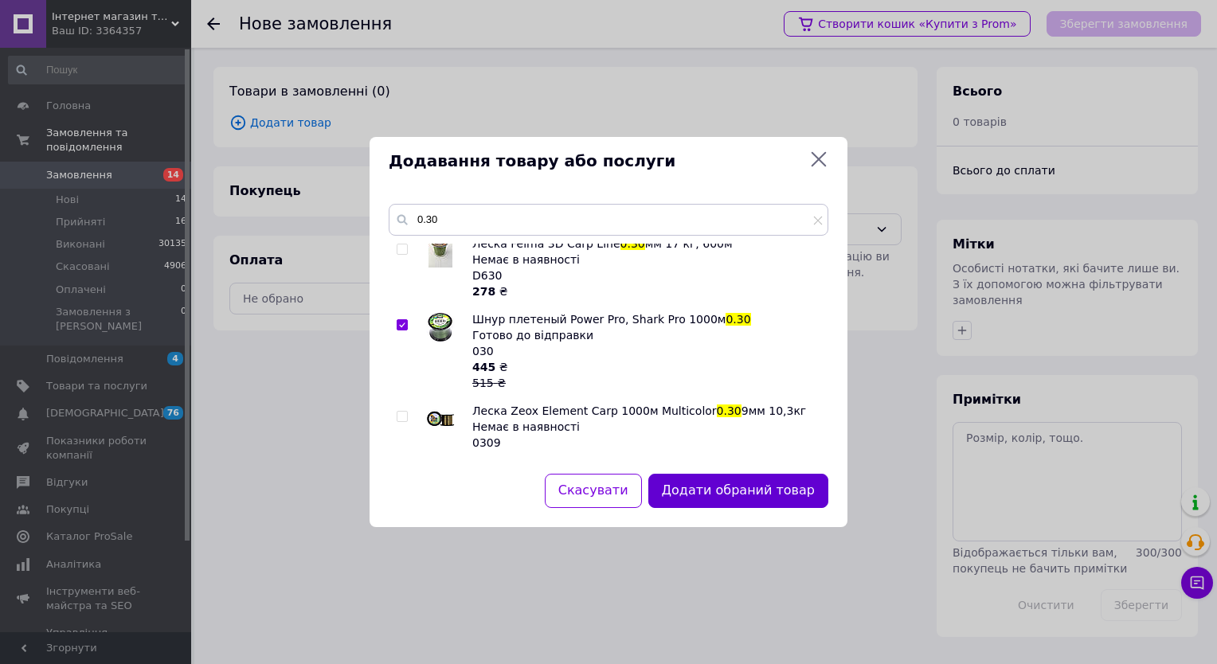
click at [740, 485] on button "Додати обраний товар" at bounding box center [738, 491] width 180 height 34
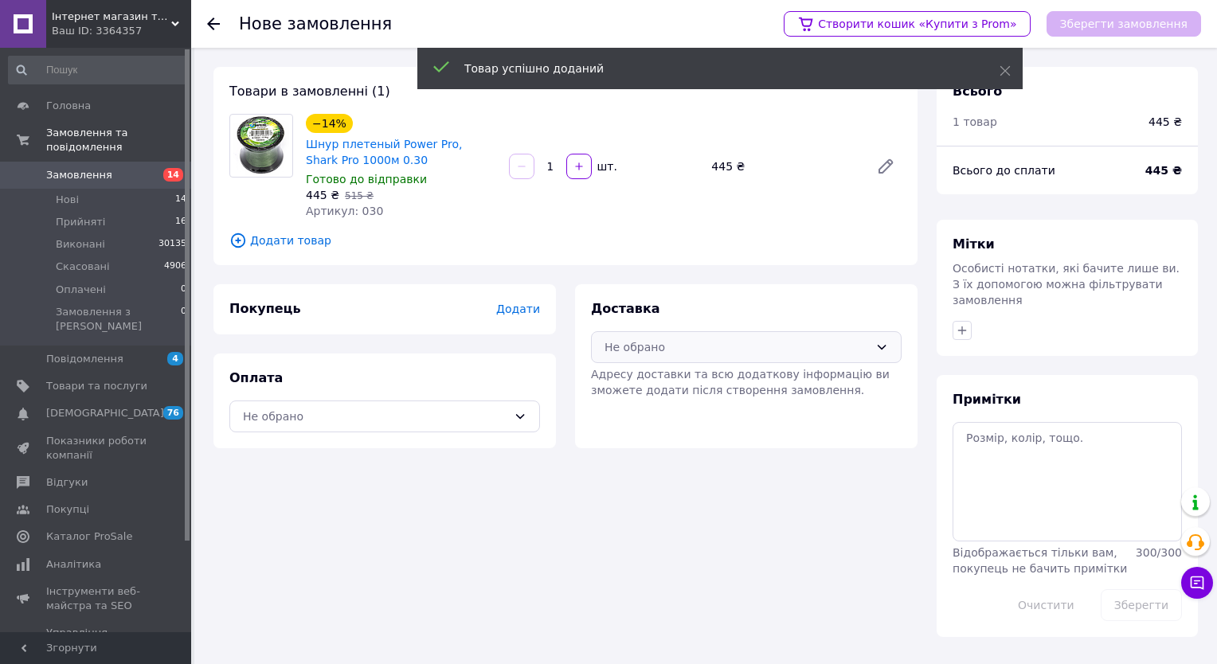
click at [663, 346] on div "Не обрано" at bounding box center [736, 347] width 264 height 18
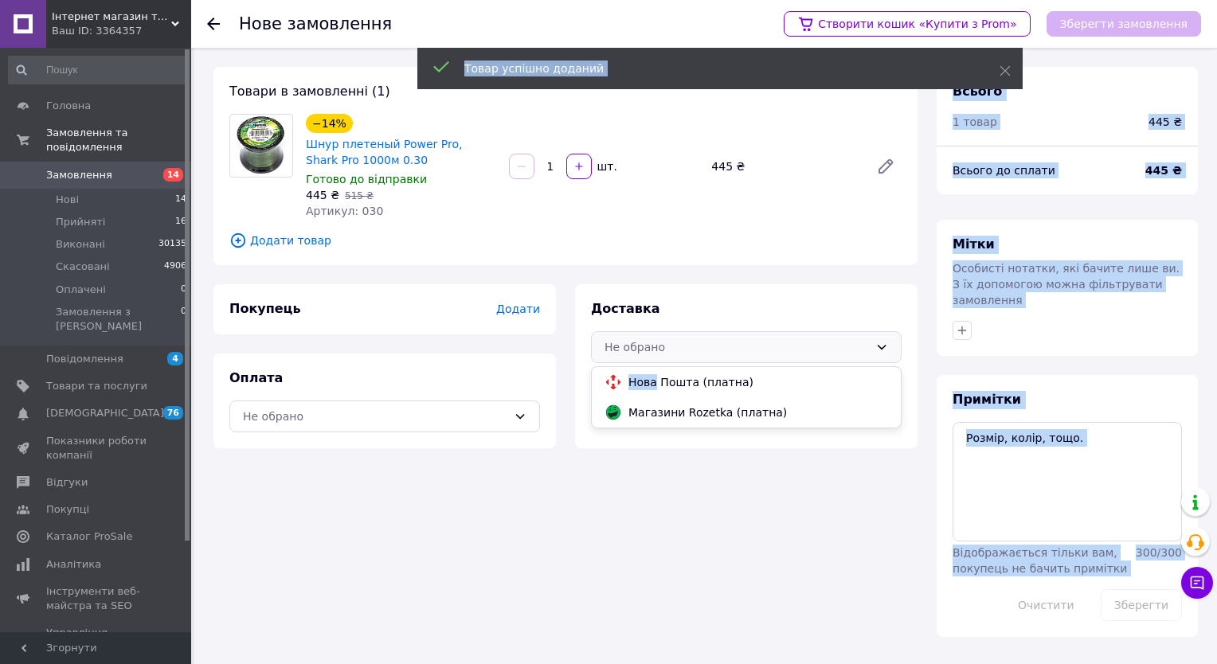
click at [655, 365] on body "Інтернет магазин товарів для риболовлі Fishermen Ваш ID: 3364357 Сайт Інтернет …" at bounding box center [608, 332] width 1217 height 664
click at [616, 376] on icon at bounding box center [613, 382] width 18 height 18
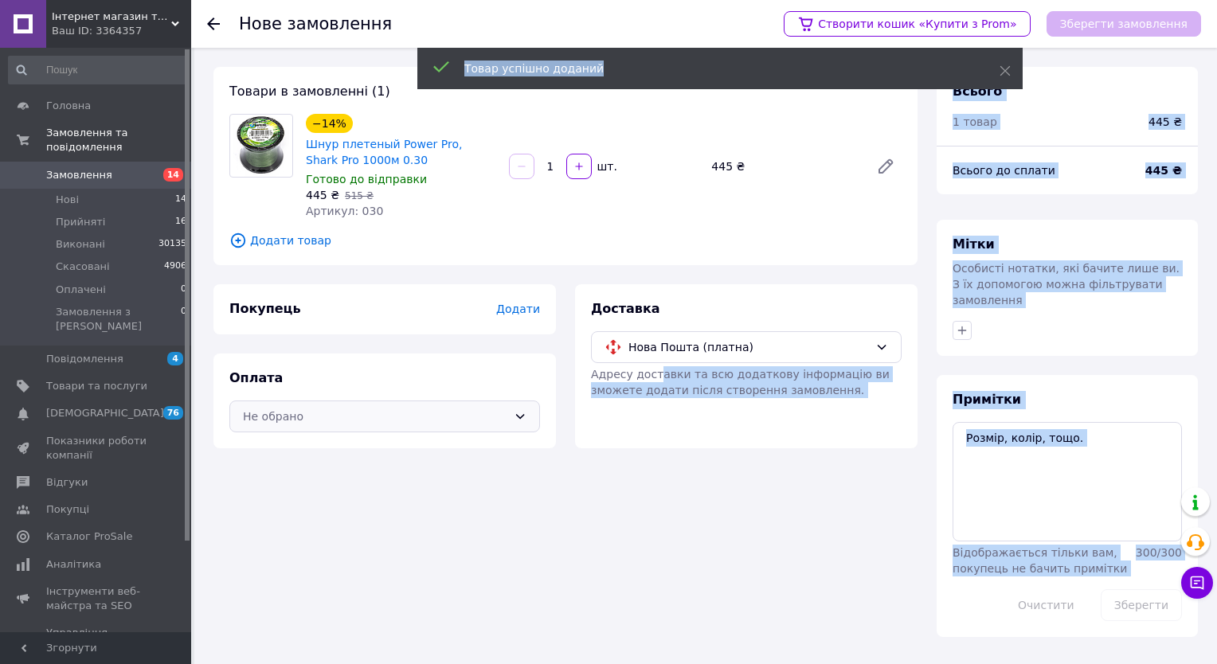
click at [517, 420] on icon at bounding box center [520, 416] width 13 height 13
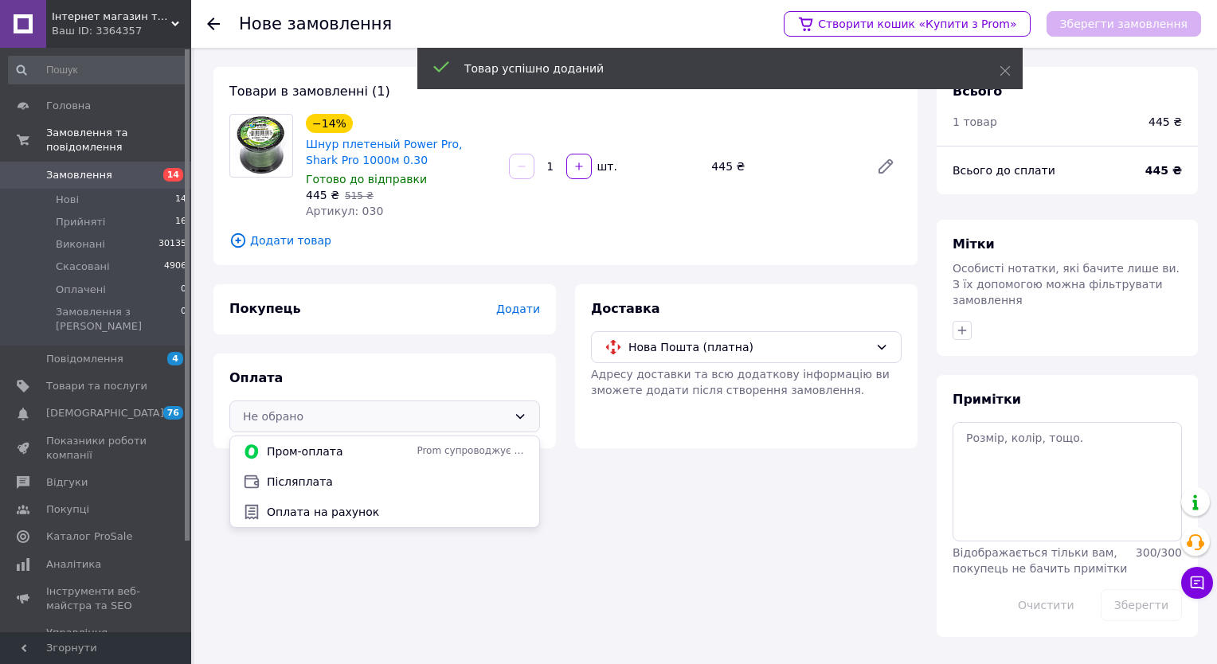
click at [395, 479] on span "Післяплата" at bounding box center [397, 482] width 260 height 16
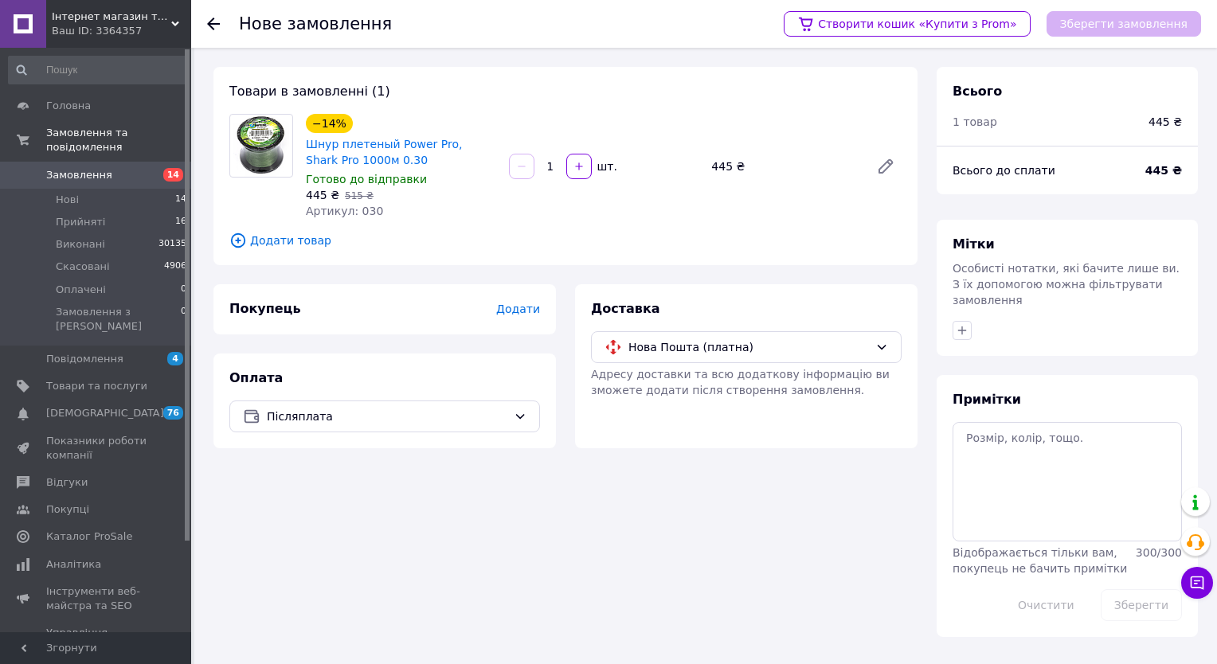
click at [503, 316] on div "Покупець Додати" at bounding box center [384, 309] width 311 height 18
click at [519, 309] on span "Додати" at bounding box center [518, 309] width 44 height 13
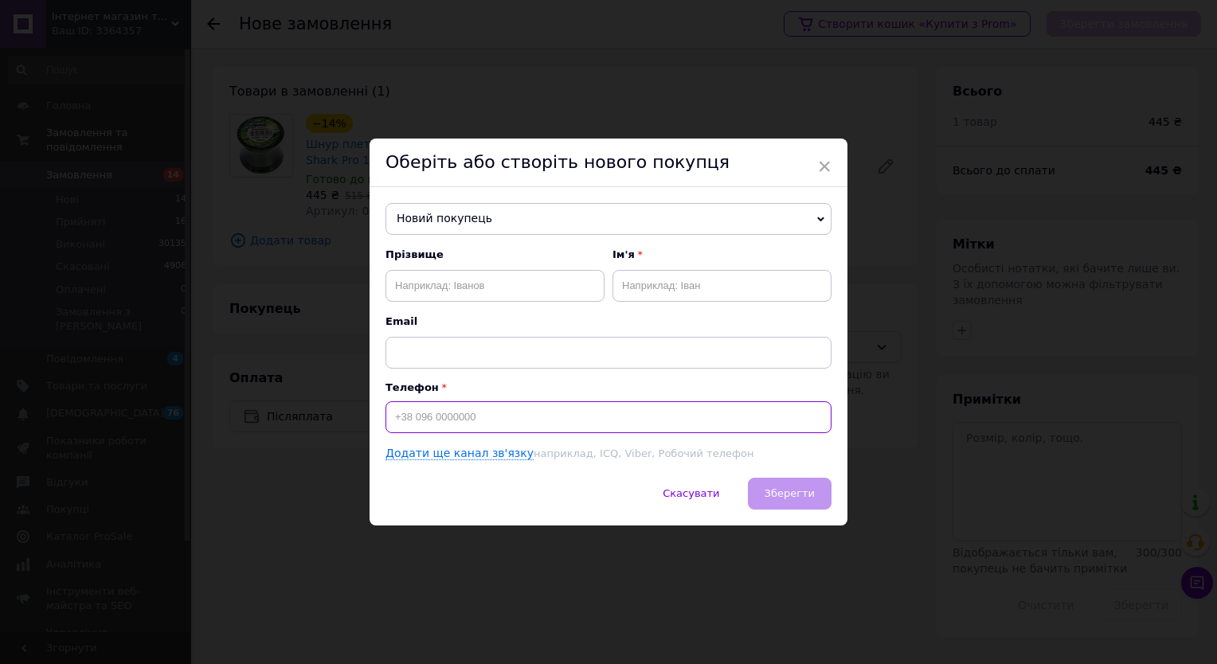
click at [416, 409] on input at bounding box center [608, 417] width 446 height 32
type input "[PHONE_NUMBER]"
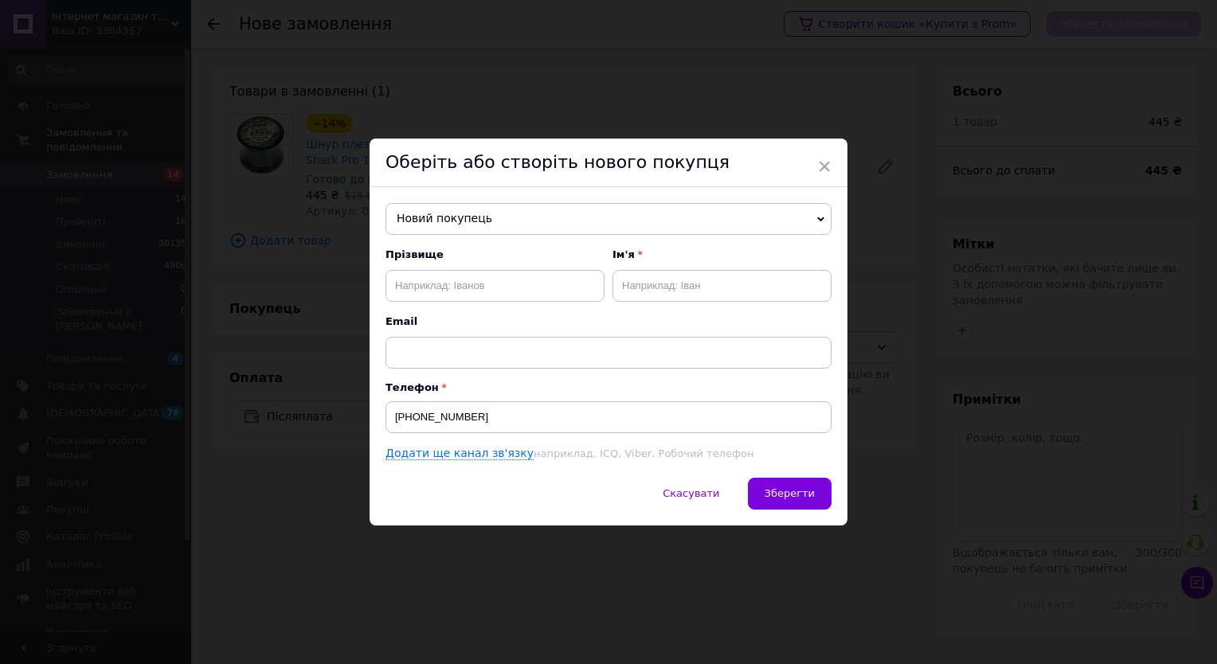
click at [382, 287] on div "Новий покупець [PERSON_NAME] [PHONE_NUMBER] [PERSON_NAME] [PHONE_NUMBER] [PERSO…" at bounding box center [609, 332] width 478 height 291
click at [421, 286] on input "text" at bounding box center [494, 286] width 219 height 32
type input "[PERSON_NAME]"
click at [647, 288] on input "text" at bounding box center [721, 286] width 219 height 32
type input "[PERSON_NAME]"
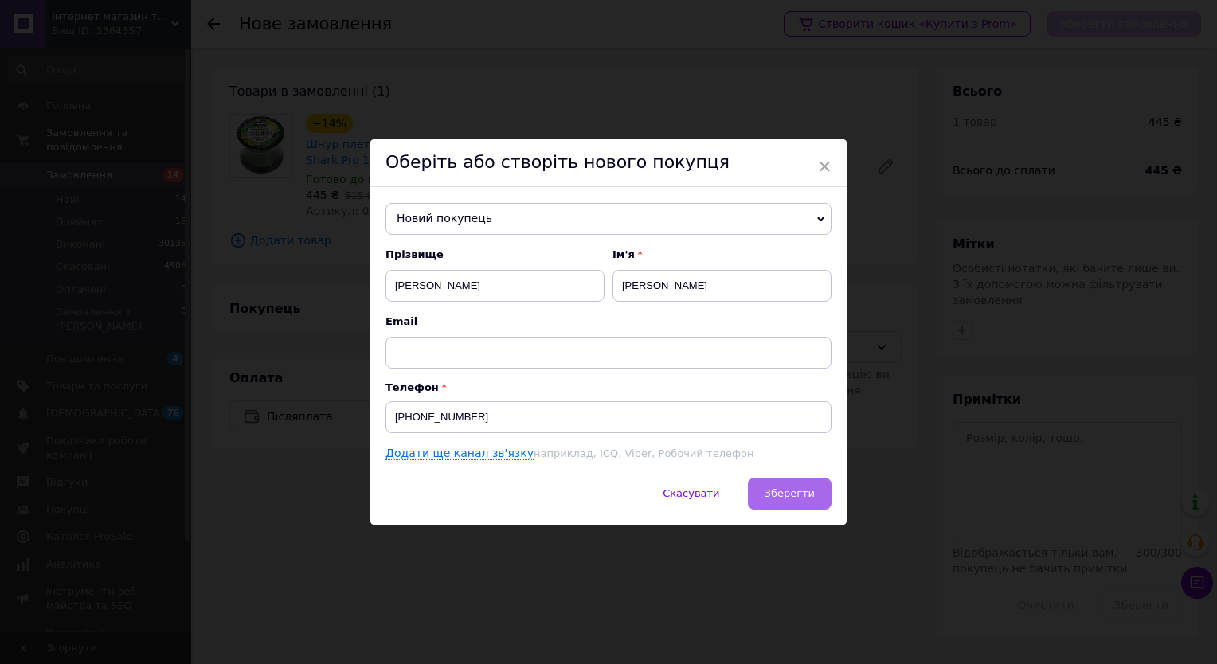
click at [804, 502] on button "Зберегти" at bounding box center [790, 494] width 84 height 32
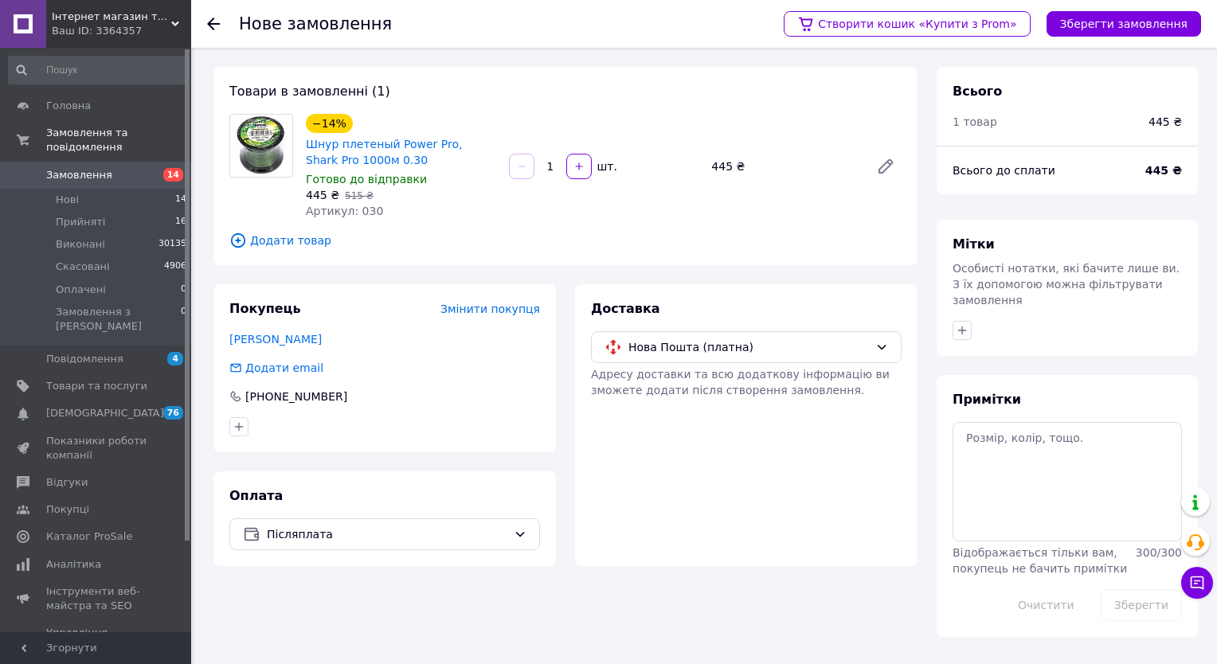
click at [1102, 39] on div "Створити кошик «Купити з Prom» Зберегти замовлення" at bounding box center [984, 24] width 433 height 48
click at [1102, 30] on button "Зберегти замовлення" at bounding box center [1123, 23] width 154 height 25
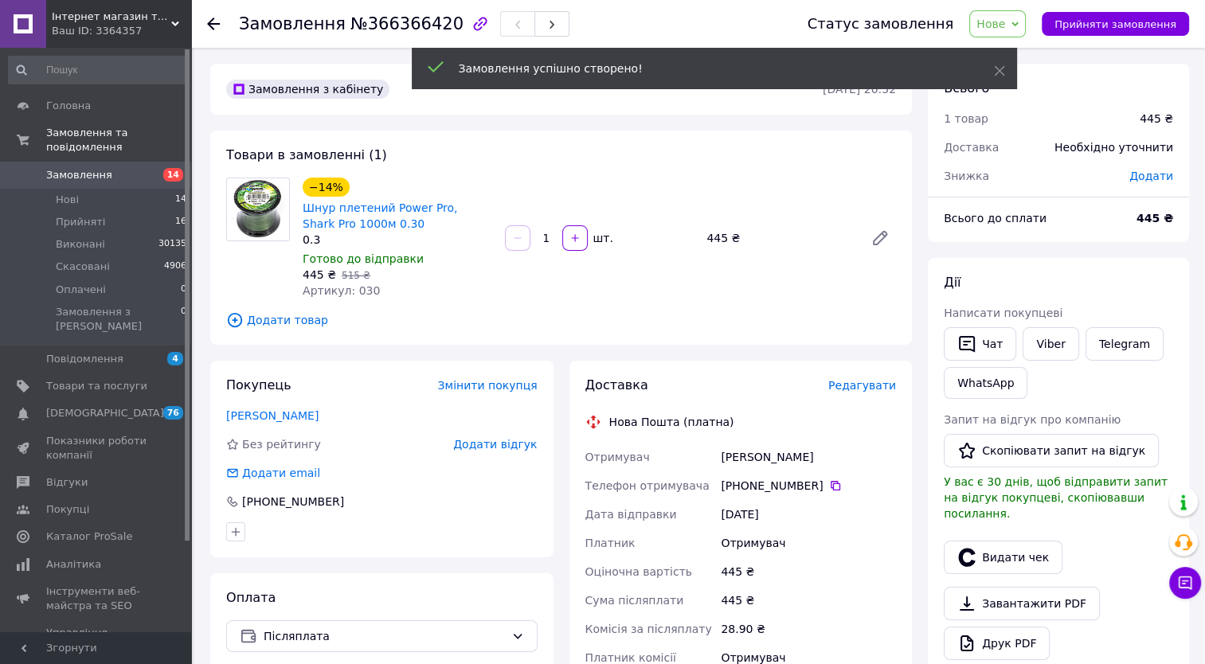
click at [854, 385] on span "Редагувати" at bounding box center [862, 385] width 68 height 13
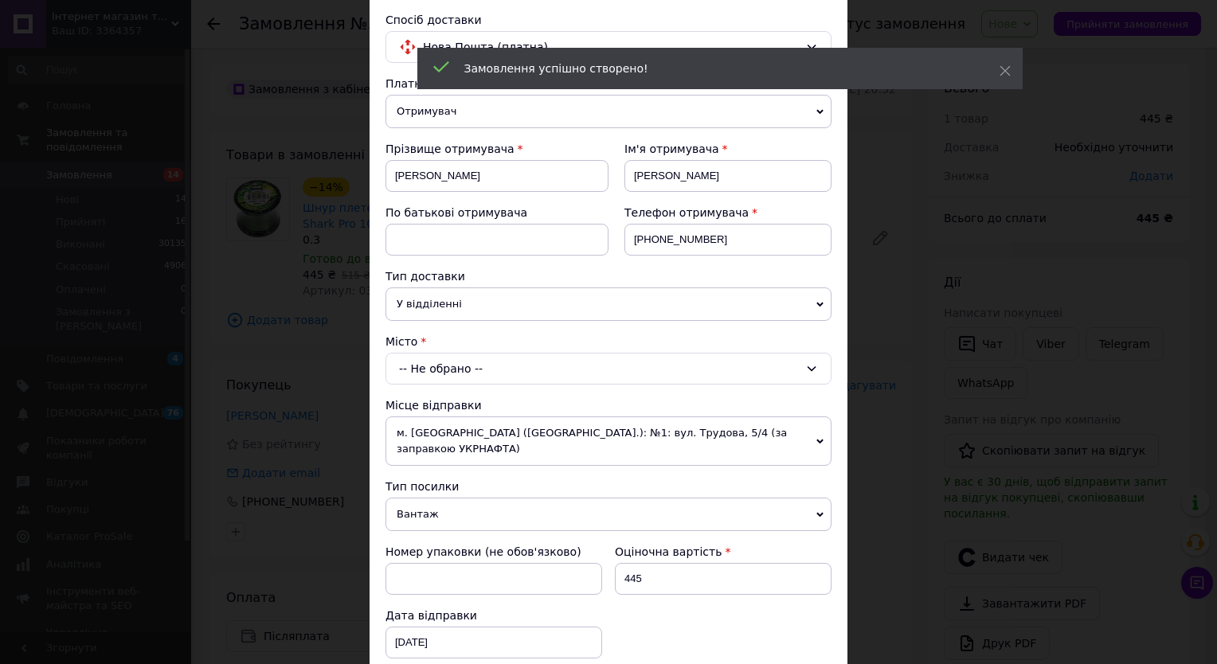
scroll to position [239, 0]
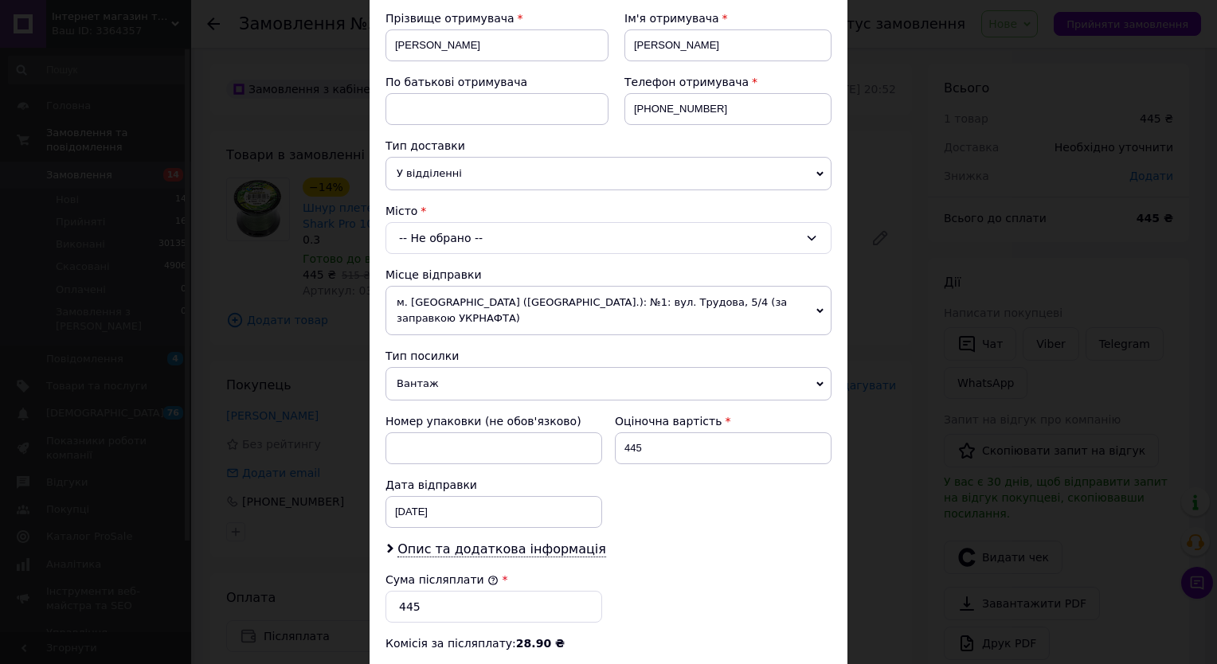
click at [436, 256] on div "Платник Отримувач Відправник Прізвище отримувача [PERSON_NAME] Ім'я отримувача …" at bounding box center [608, 385] width 446 height 880
click at [436, 243] on div "-- Не обрано --" at bounding box center [608, 238] width 446 height 32
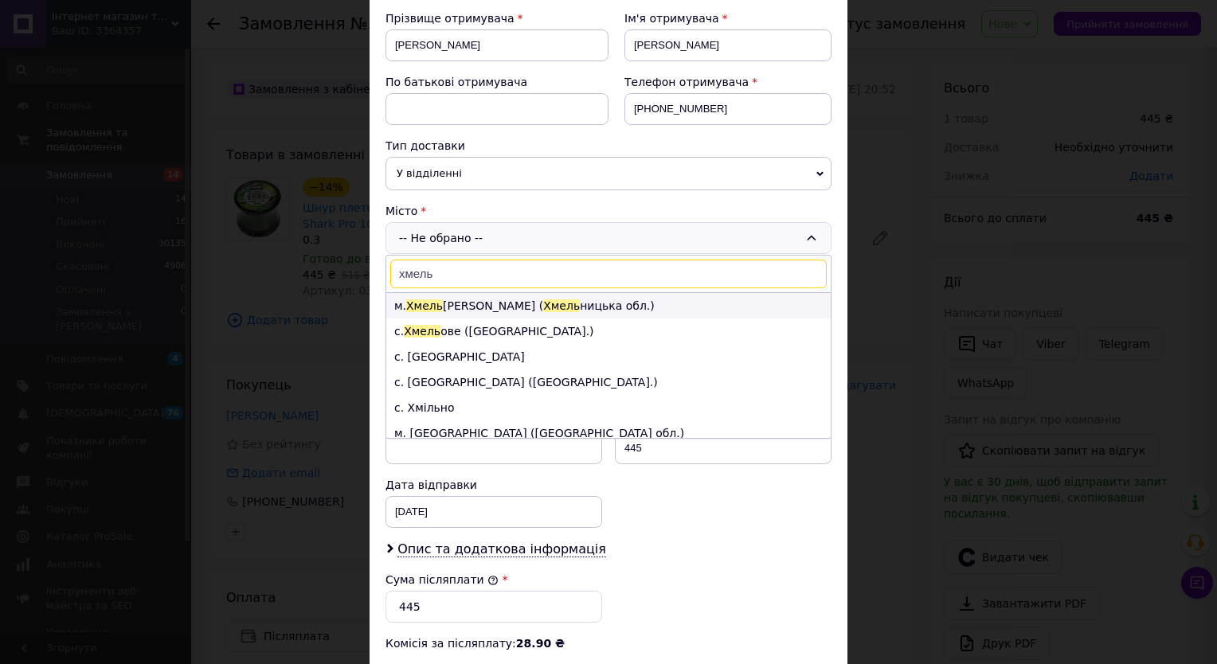
type input "хмель"
click at [545, 304] on li "м. [PERSON_NAME] ( Хмель [GEOGRAPHIC_DATA].)" at bounding box center [608, 305] width 444 height 25
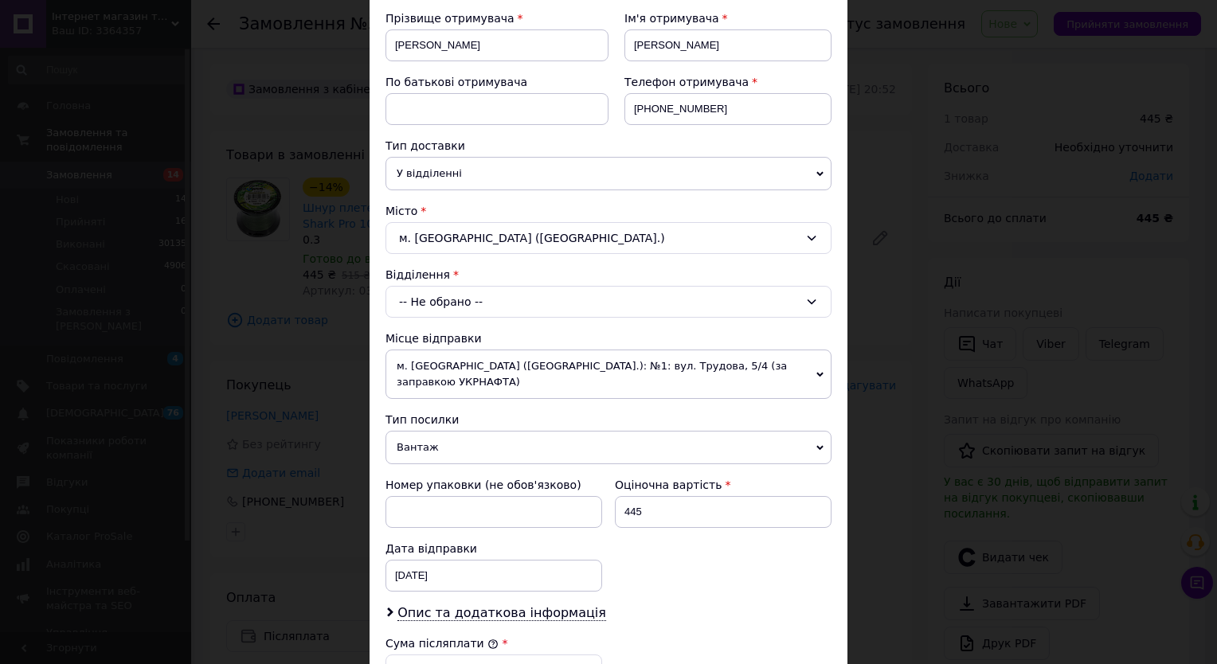
click at [541, 303] on div "-- Не обрано --" at bounding box center [608, 302] width 446 height 32
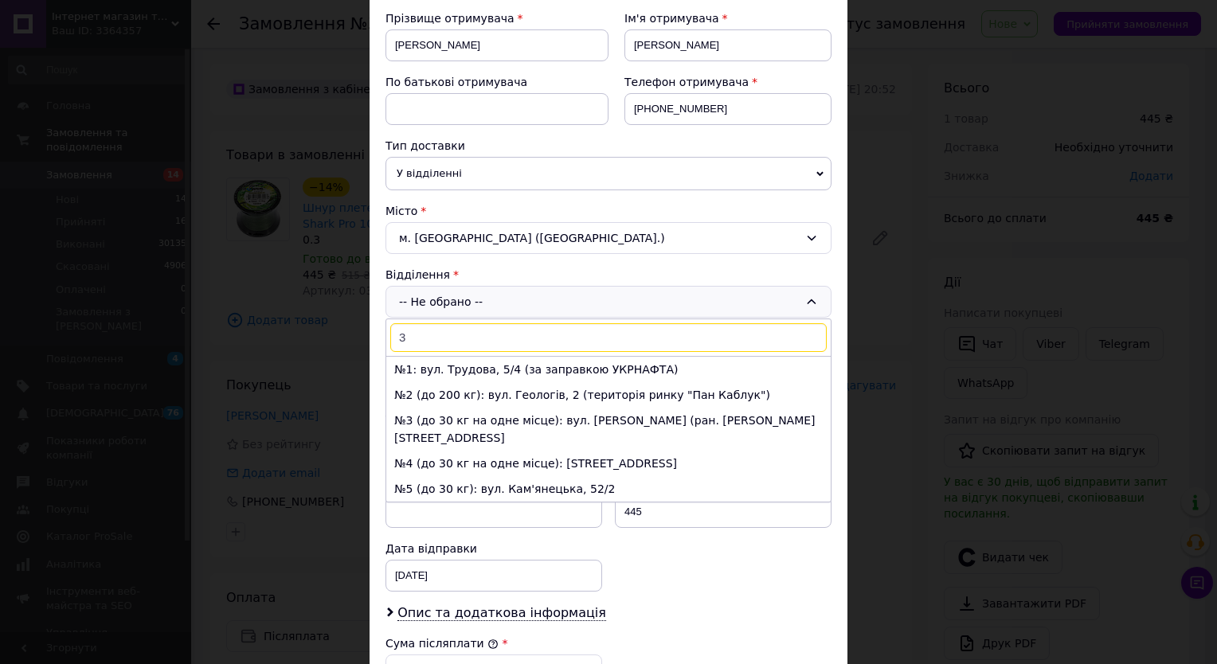
type input "30"
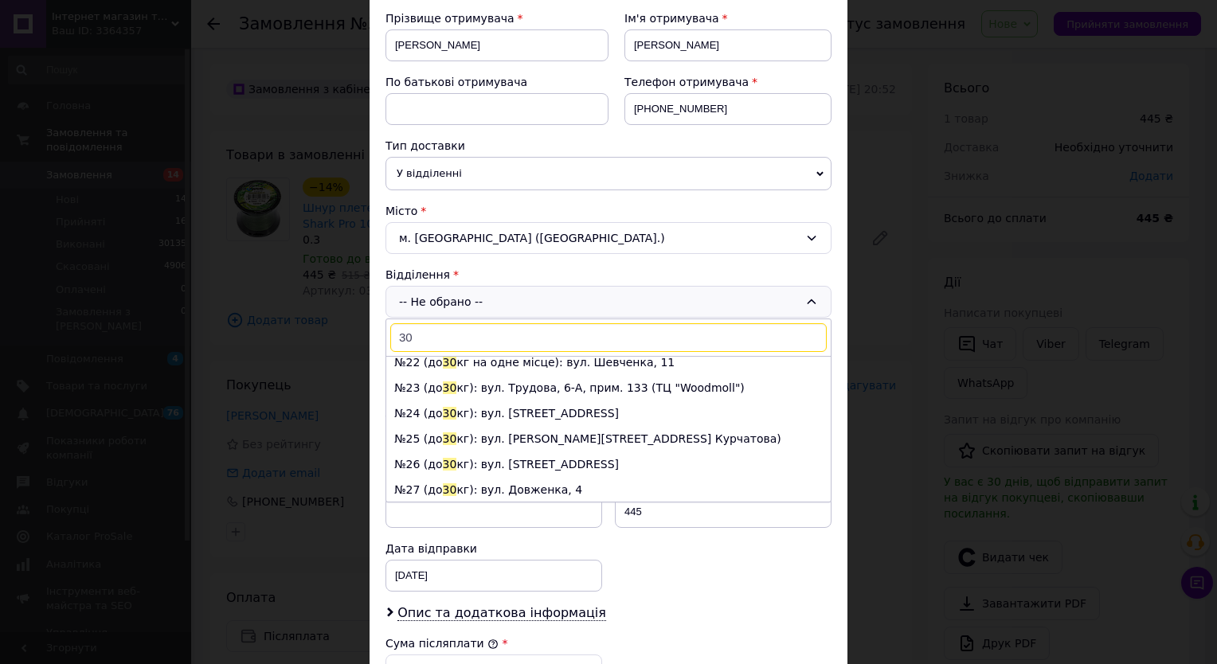
scroll to position [478, 0]
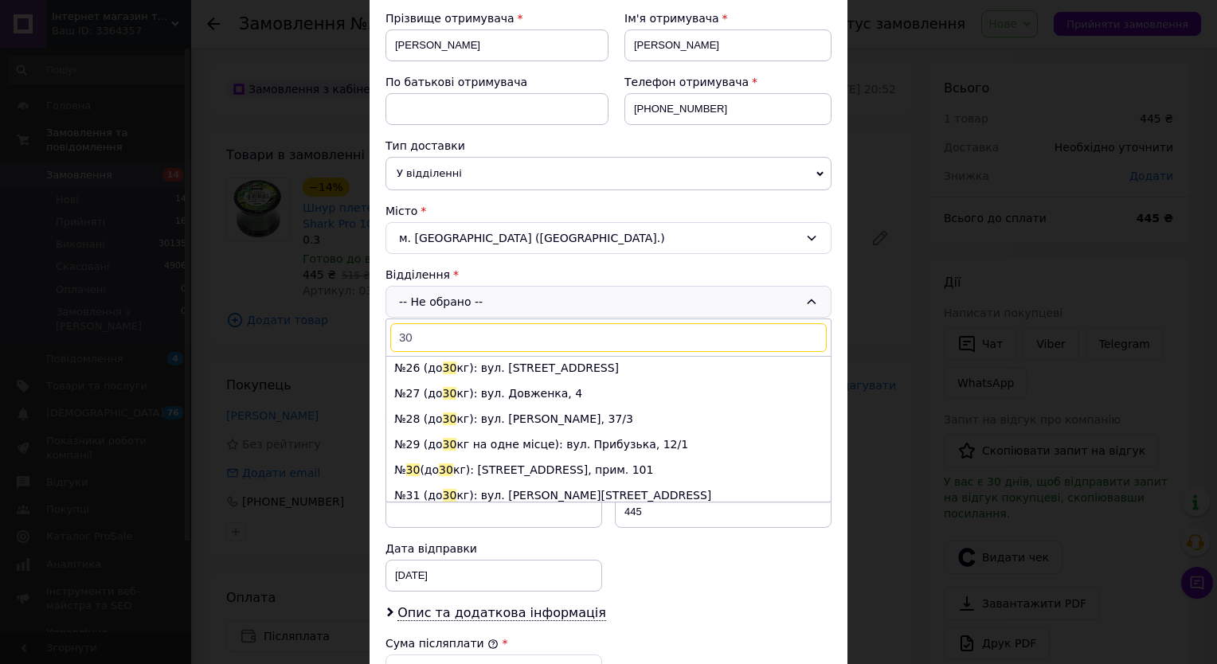
click at [458, 457] on li "№ 30 (до 30 кг): [STREET_ADDRESS], прим. 101" at bounding box center [608, 469] width 444 height 25
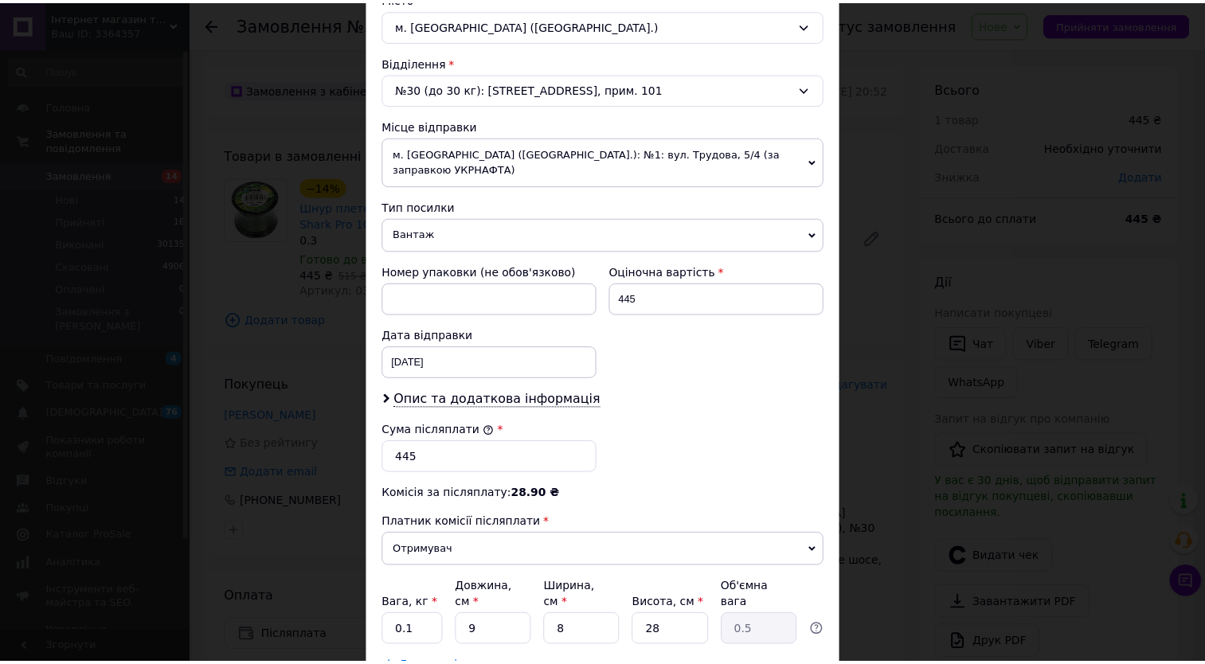
scroll to position [561, 0]
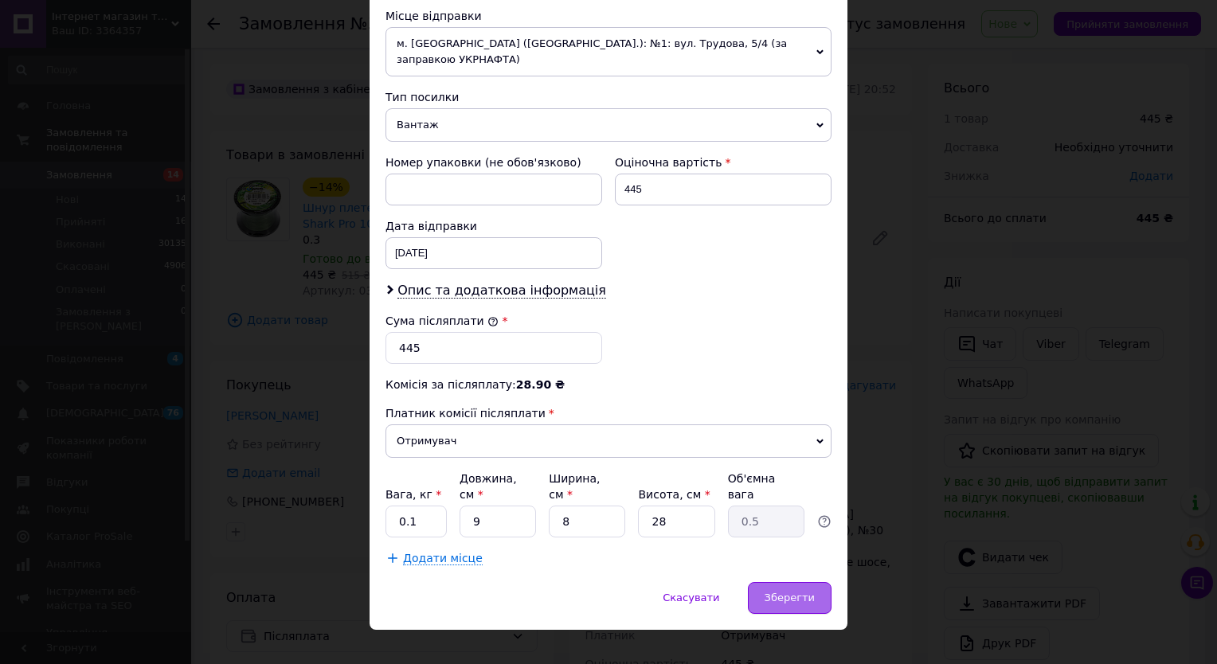
click at [769, 582] on div "Зберегти" at bounding box center [790, 598] width 84 height 32
